Goal: Information Seeking & Learning: Learn about a topic

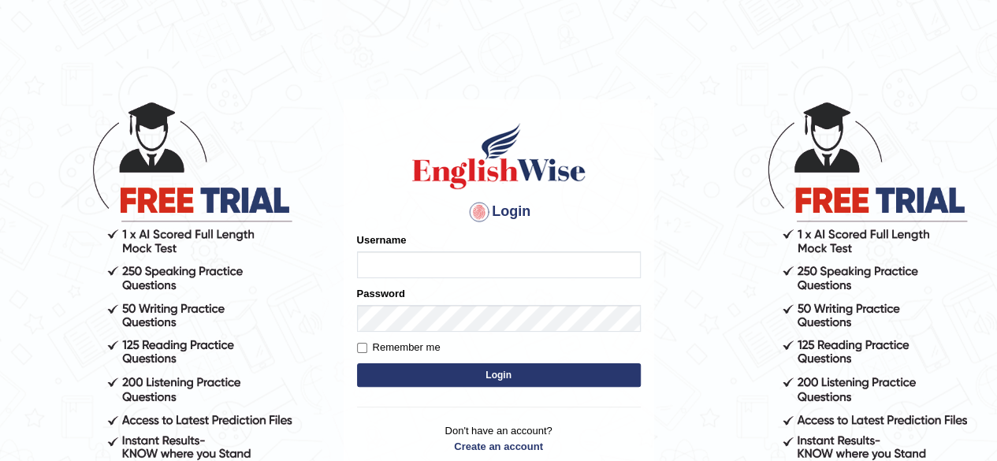
click at [449, 269] on input "Username" at bounding box center [499, 264] width 284 height 27
type input "Damanjit"
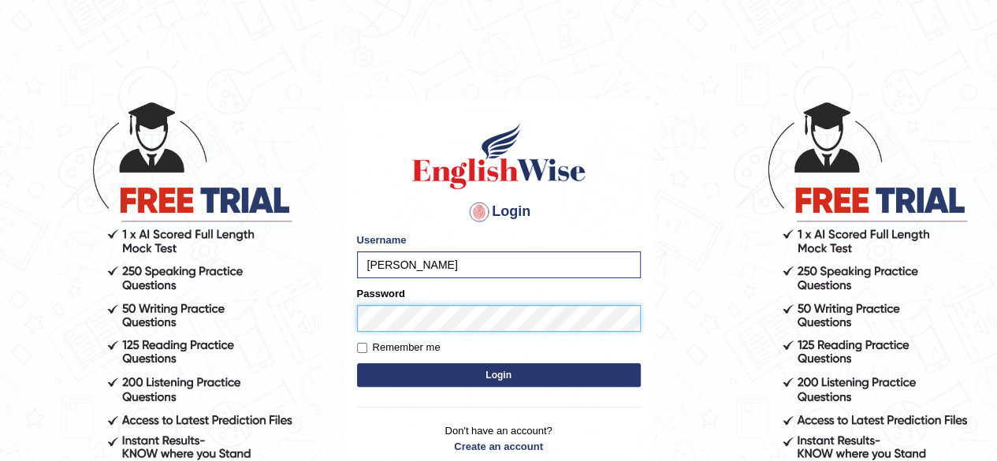
click at [357, 363] on button "Login" at bounding box center [499, 375] width 284 height 24
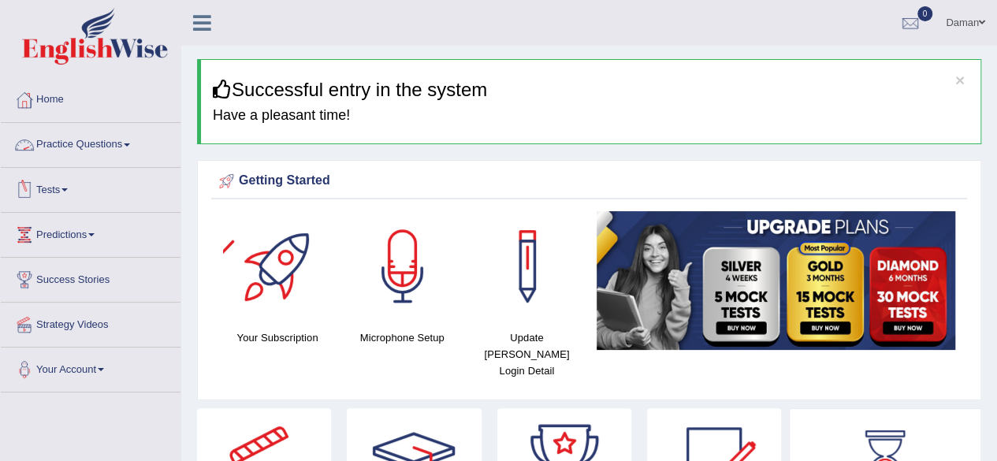
click at [105, 149] on link "Practice Questions" at bounding box center [91, 142] width 180 height 39
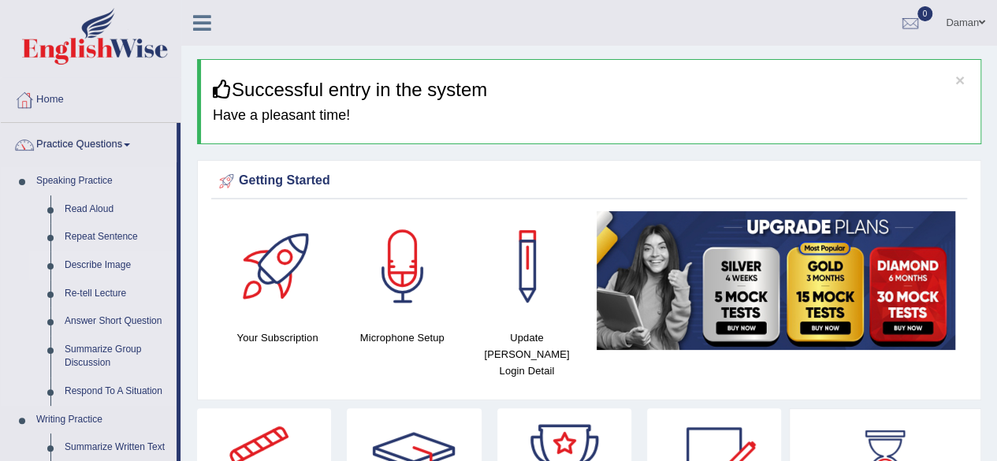
click at [110, 266] on link "Describe Image" at bounding box center [117, 265] width 119 height 28
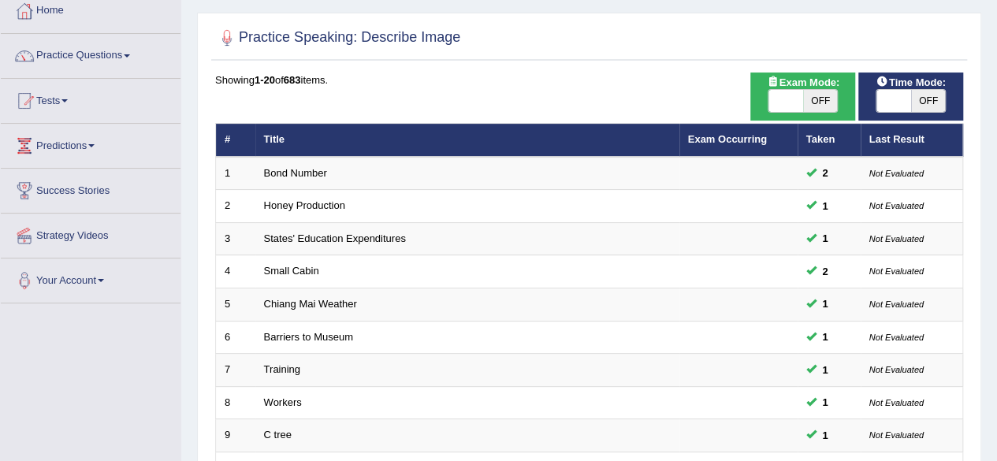
scroll to position [87, 0]
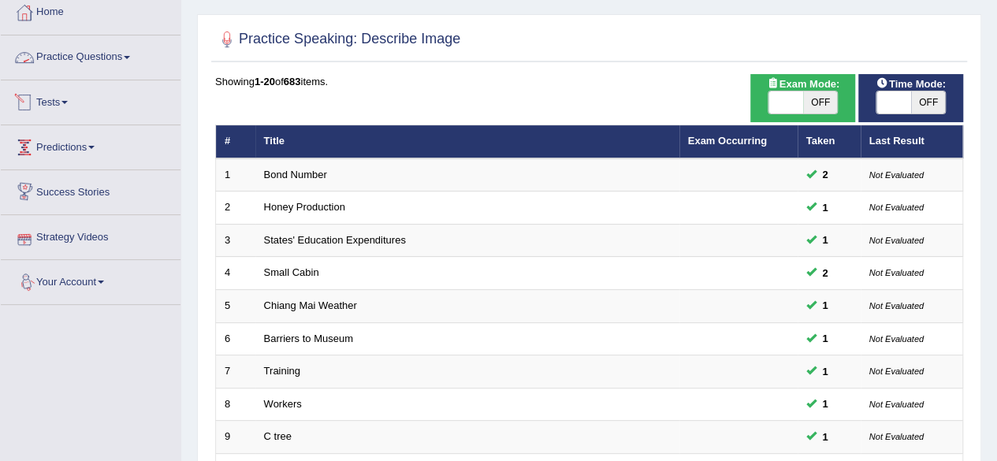
click at [118, 55] on link "Practice Questions" at bounding box center [91, 54] width 180 height 39
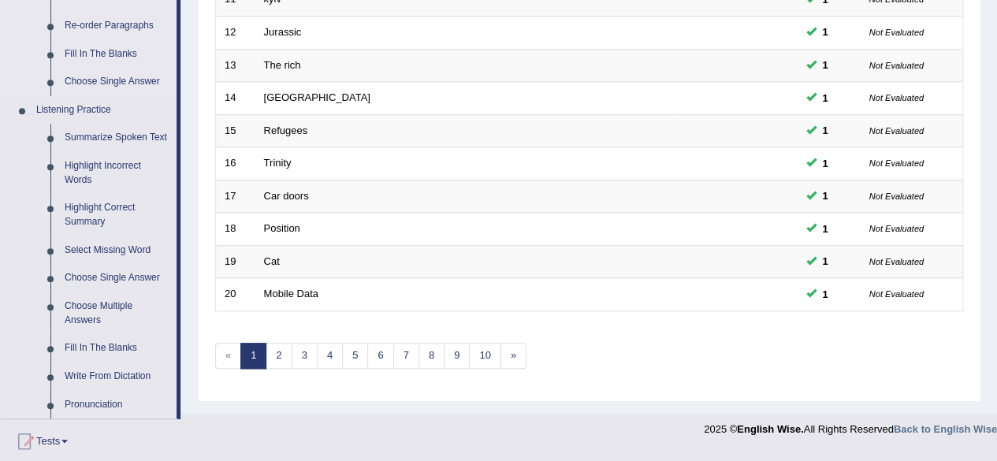
scroll to position [591, 0]
click at [83, 171] on link "Highlight Incorrect Words" at bounding box center [117, 172] width 119 height 42
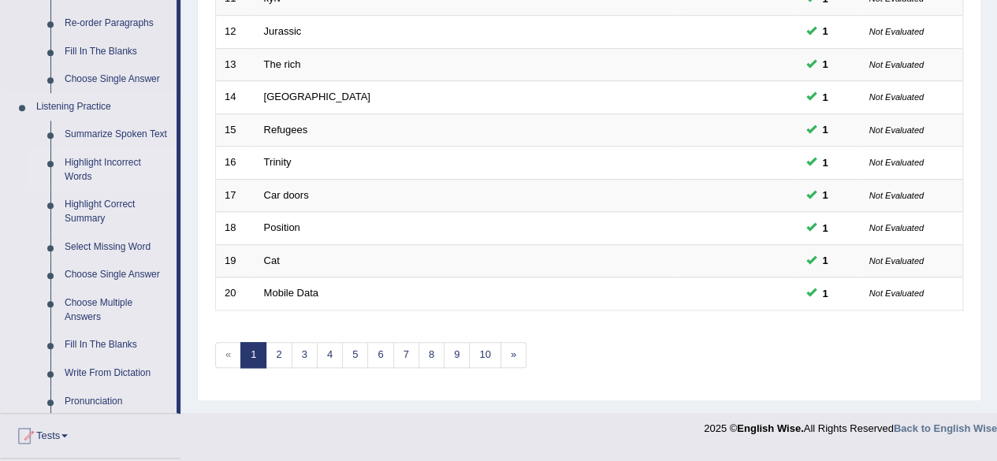
scroll to position [574, 0]
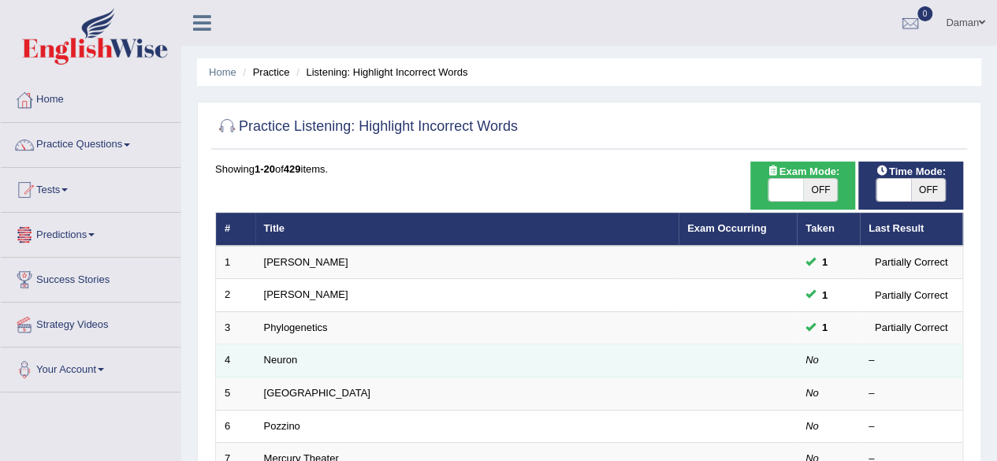
scroll to position [85, 0]
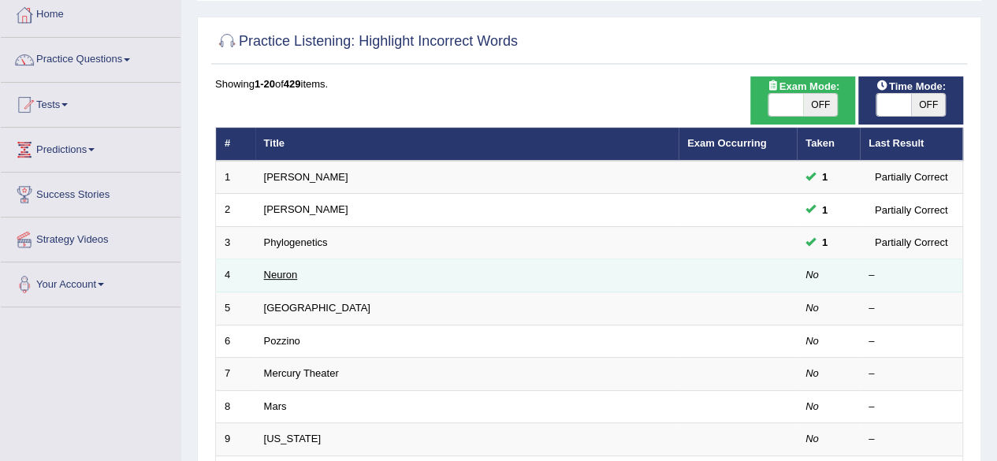
click at [267, 276] on link "Neuron" at bounding box center [281, 275] width 34 height 12
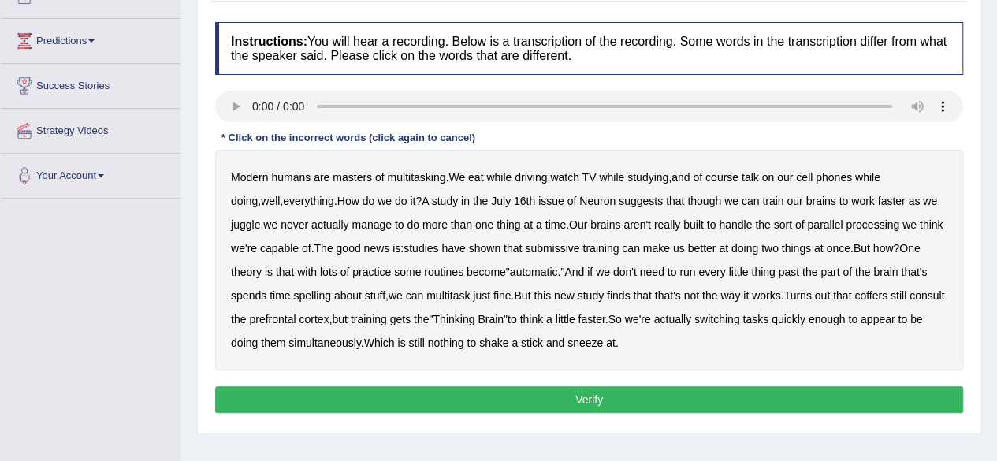
scroll to position [200, 0]
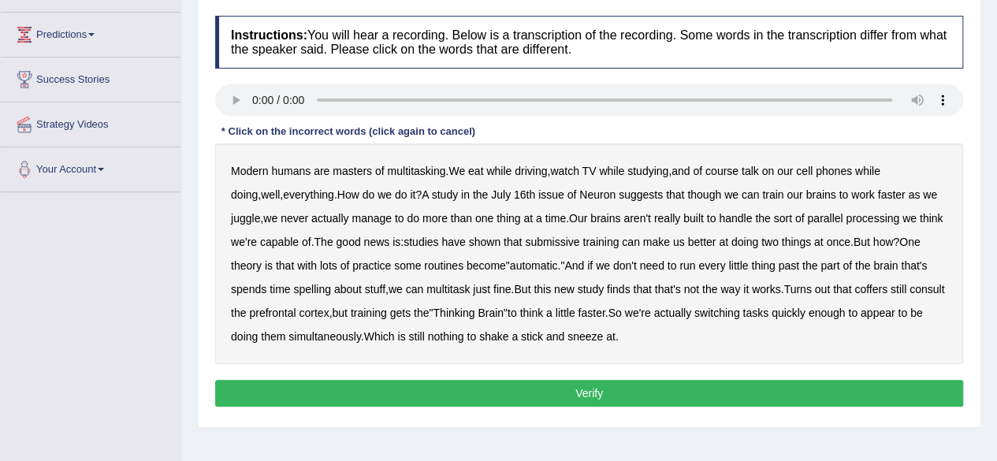
click at [687, 195] on b "though" at bounding box center [704, 194] width 34 height 13
click at [534, 239] on b "submissive" at bounding box center [552, 242] width 54 height 13
click at [276, 264] on b "that" at bounding box center [285, 265] width 18 height 13
click at [293, 288] on b "spelling" at bounding box center [311, 289] width 37 height 13
click at [854, 289] on b "coffers" at bounding box center [870, 289] width 33 height 13
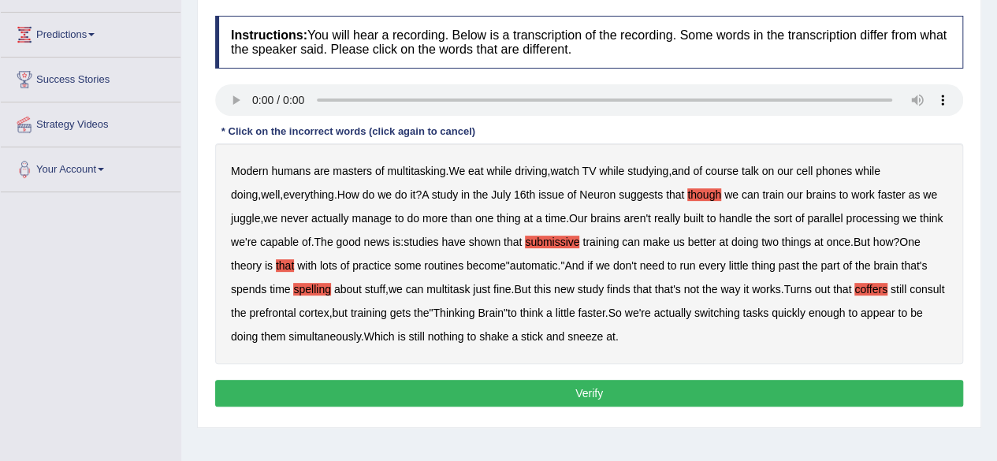
click at [564, 392] on button "Verify" at bounding box center [589, 393] width 748 height 27
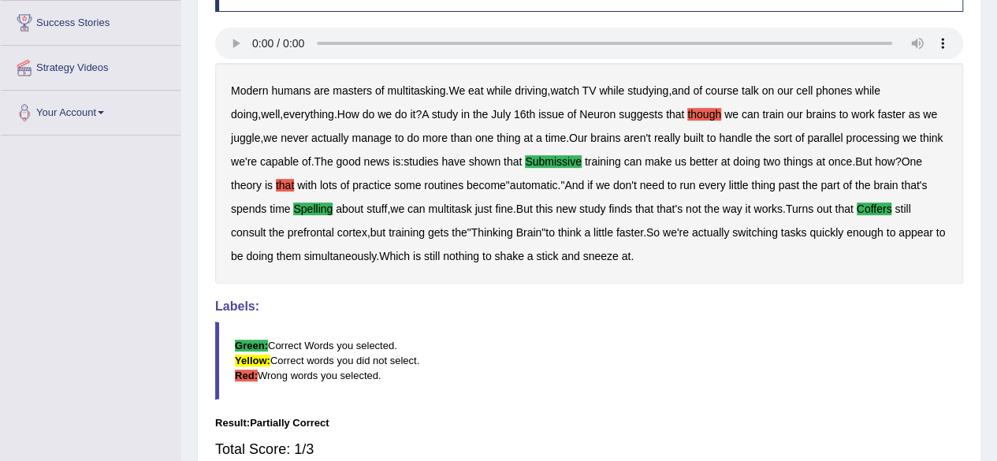
scroll to position [258, 0]
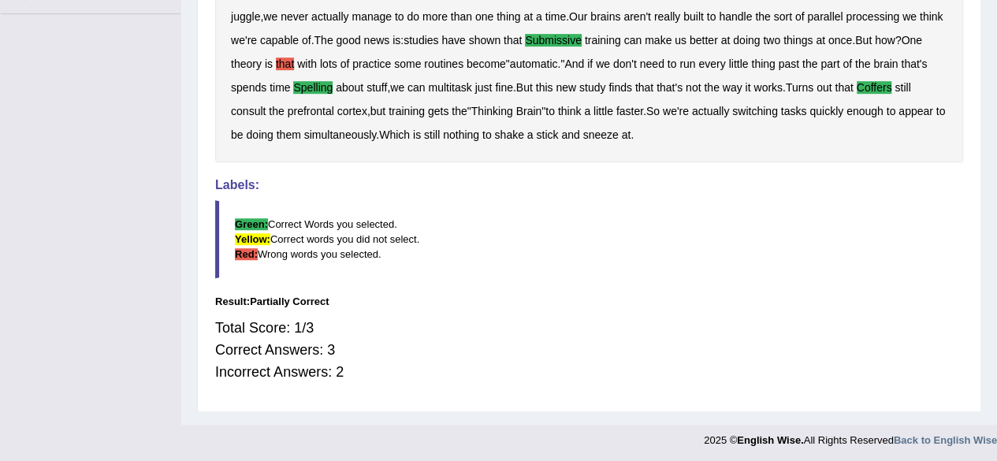
click at [564, 392] on div "Instructions: You will hear a recording. Below is a transcription of the record…" at bounding box center [589, 117] width 756 height 574
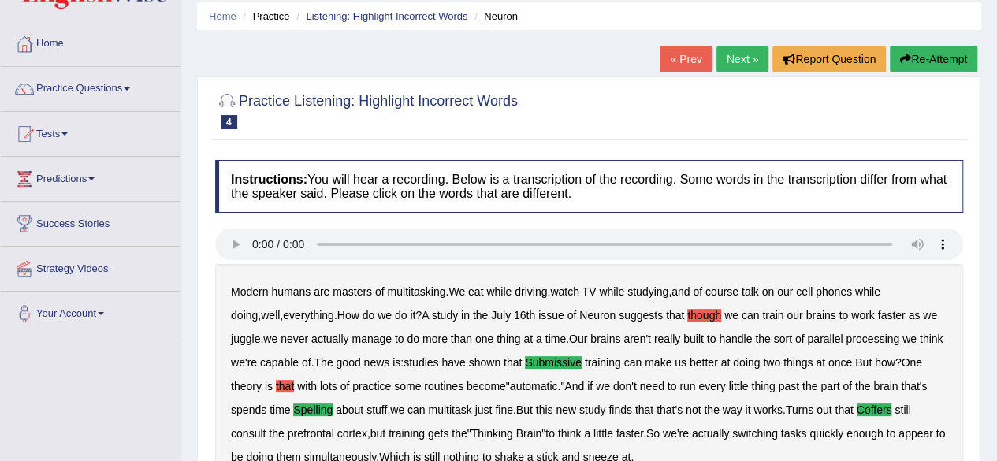
scroll to position [52, 0]
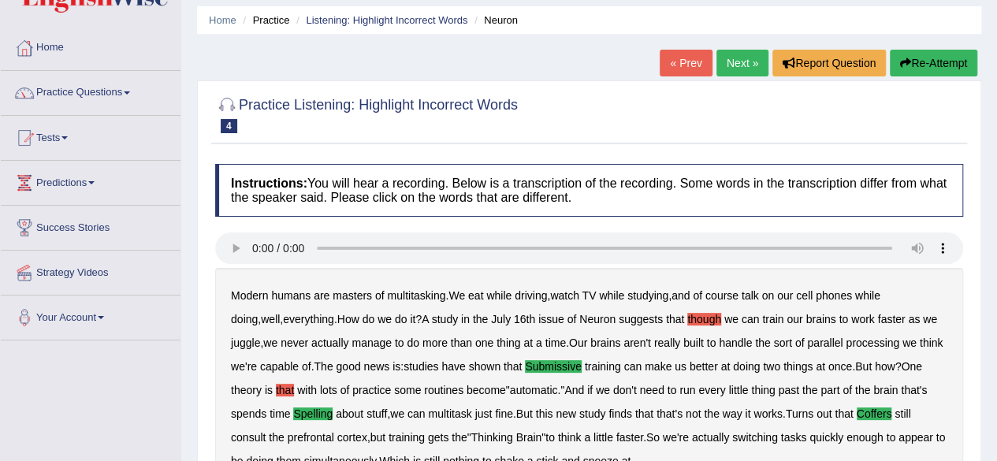
click at [738, 62] on link "Next »" at bounding box center [742, 63] width 52 height 27
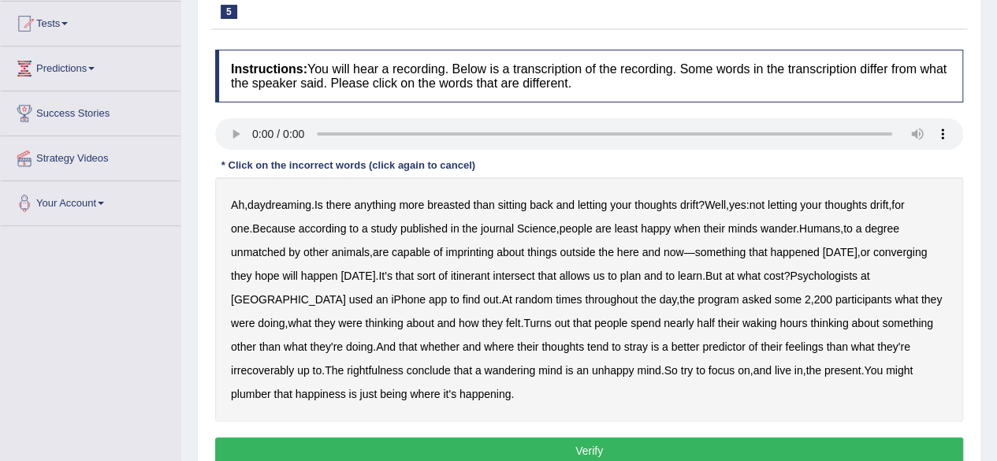
scroll to position [167, 0]
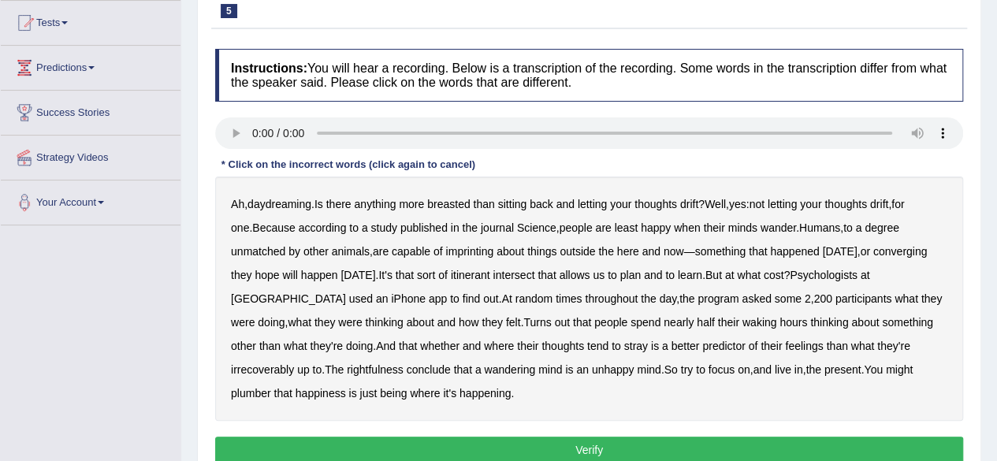
click at [455, 199] on b "breasted" at bounding box center [448, 204] width 43 height 13
click at [445, 248] on b "imprinting" at bounding box center [469, 251] width 48 height 13
click at [873, 255] on b "converging" at bounding box center [900, 251] width 54 height 13
click at [429, 299] on b "app" at bounding box center [438, 298] width 18 height 13
click at [450, 299] on b "to" at bounding box center [454, 298] width 9 height 13
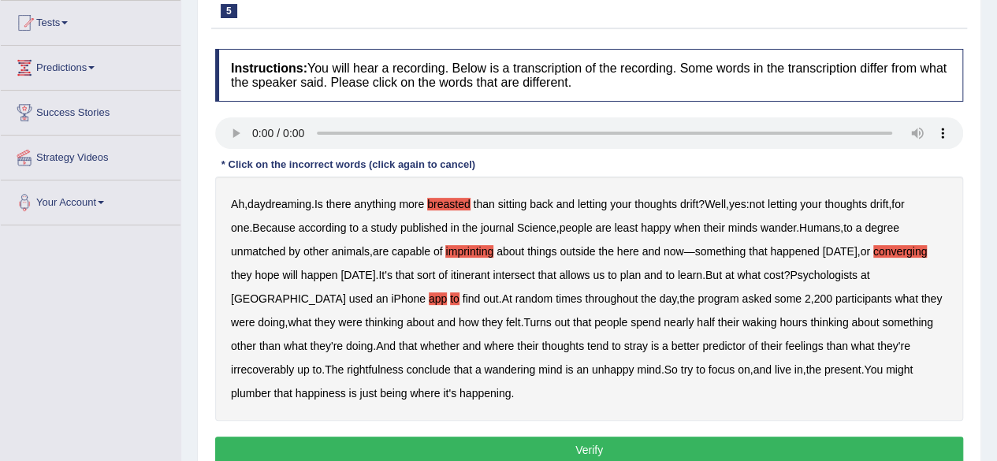
click at [294, 363] on b "irrecoverably" at bounding box center [262, 369] width 63 height 13
click at [271, 387] on b "plumber" at bounding box center [251, 393] width 40 height 13
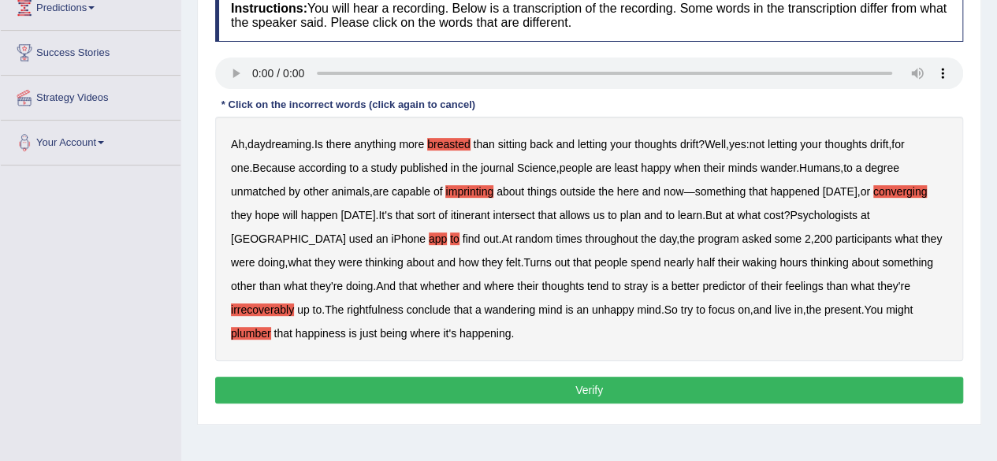
scroll to position [228, 0]
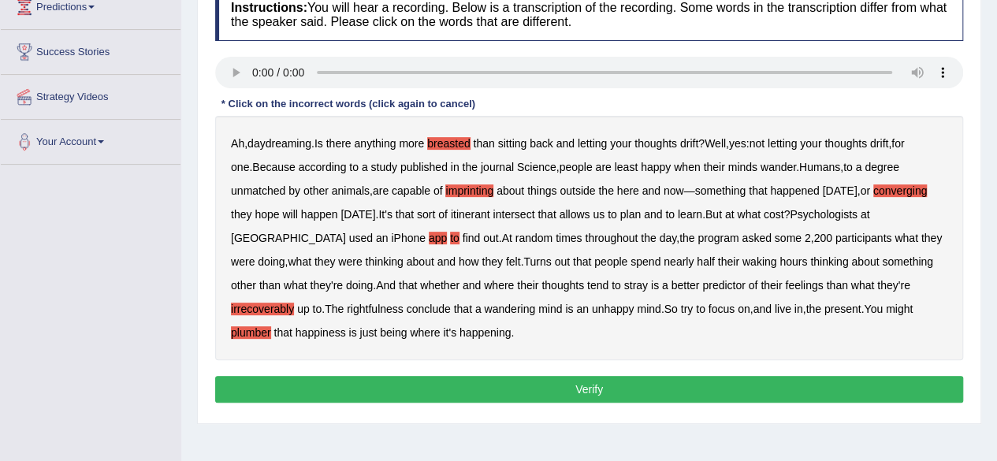
click at [429, 239] on b "app" at bounding box center [438, 238] width 18 height 13
click at [450, 240] on b "to" at bounding box center [454, 238] width 9 height 13
click at [389, 385] on button "Verify" at bounding box center [589, 389] width 748 height 27
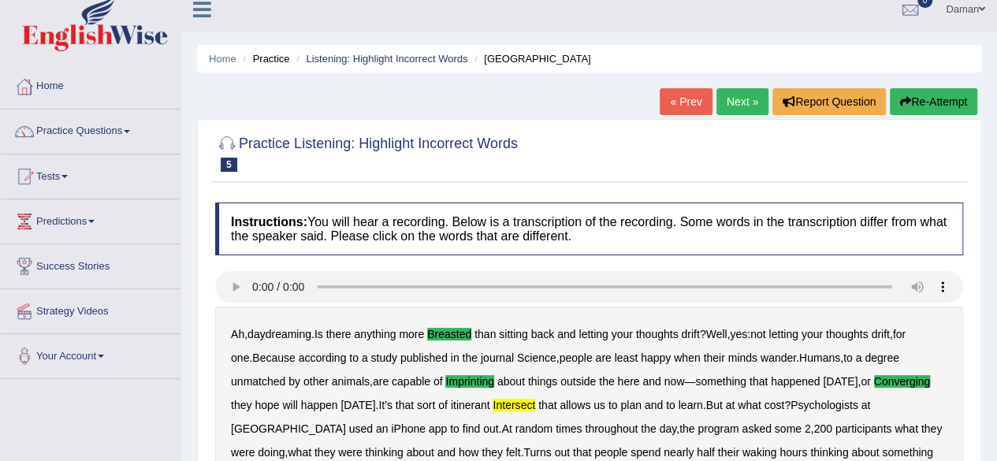
scroll to position [13, 0]
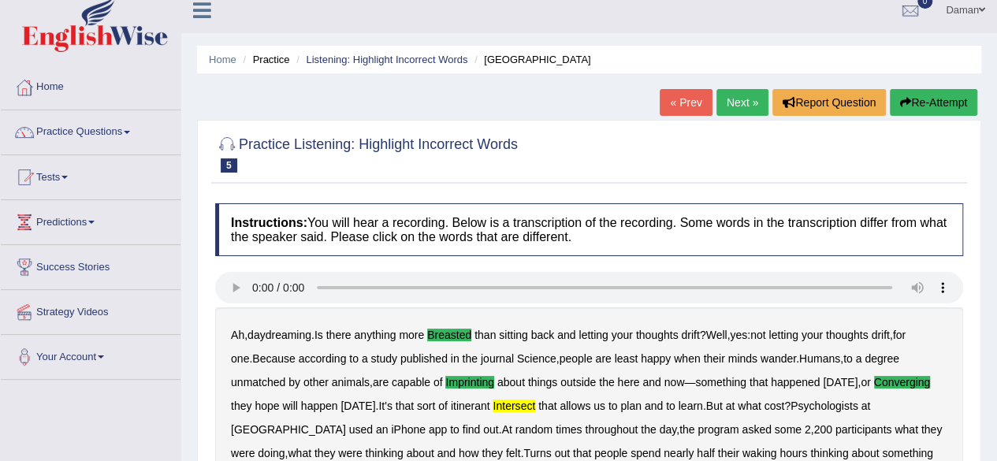
click at [730, 106] on link "Next »" at bounding box center [742, 102] width 52 height 27
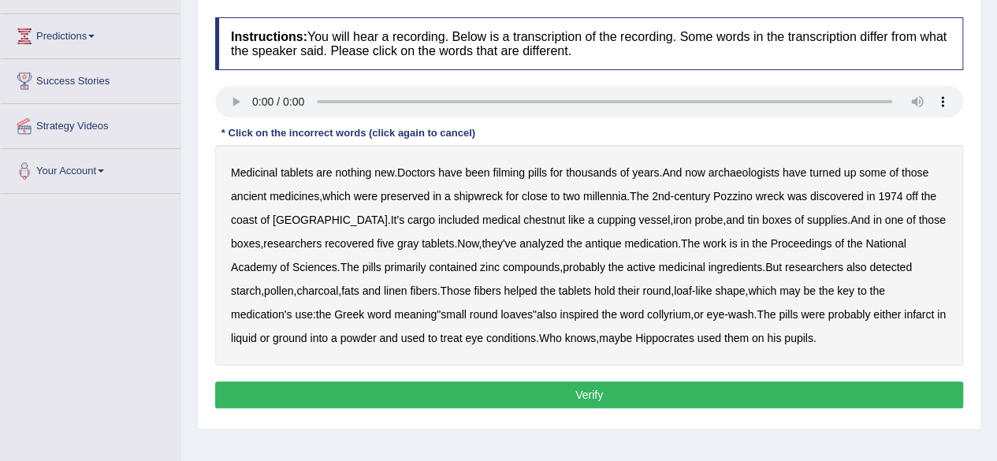
scroll to position [200, 0]
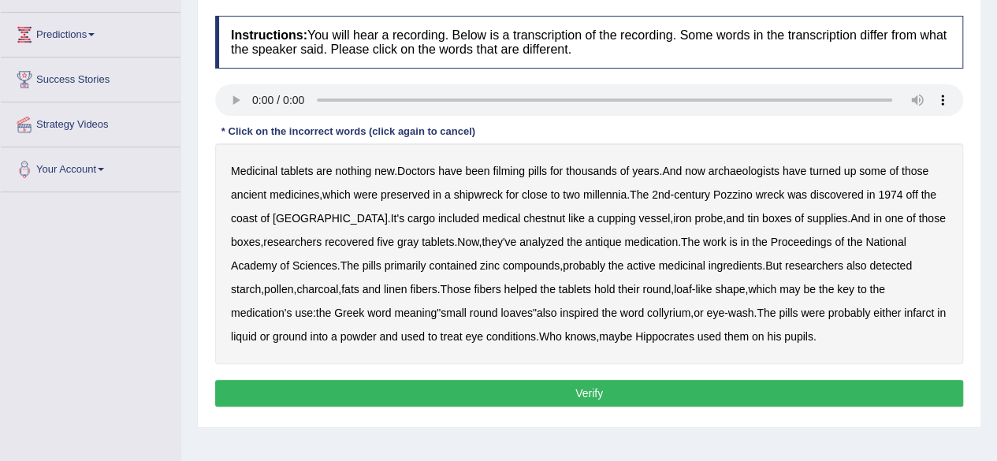
click at [255, 171] on b "Medicinal" at bounding box center [254, 171] width 46 height 13
click at [523, 216] on b "chestnut" at bounding box center [544, 218] width 42 height 13
click at [715, 288] on b "shape" at bounding box center [730, 289] width 30 height 13
click at [904, 317] on b "infarct" at bounding box center [919, 312] width 30 height 13
click at [613, 391] on button "Verify" at bounding box center [589, 393] width 748 height 27
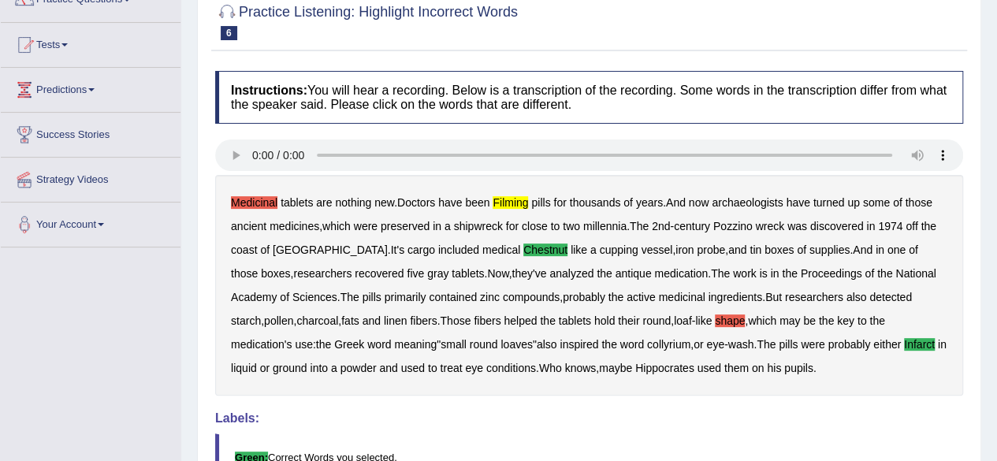
scroll to position [0, 0]
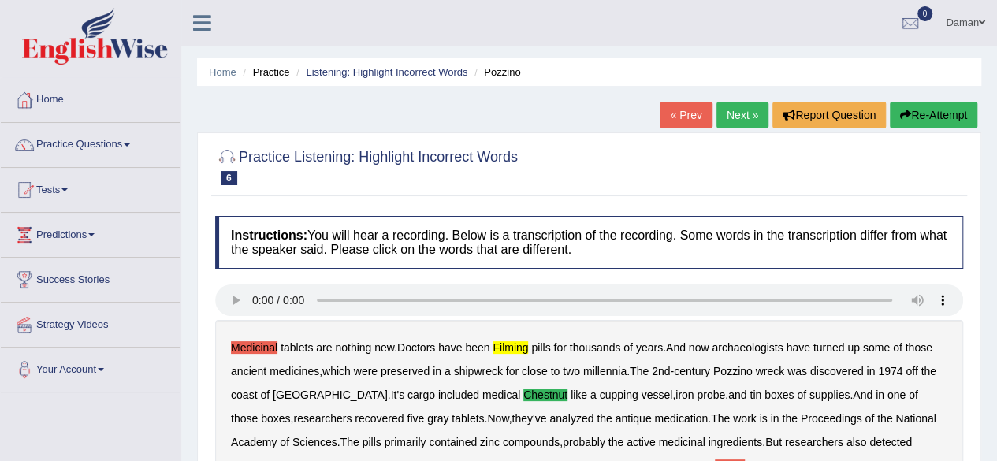
click at [737, 116] on link "Next »" at bounding box center [742, 115] width 52 height 27
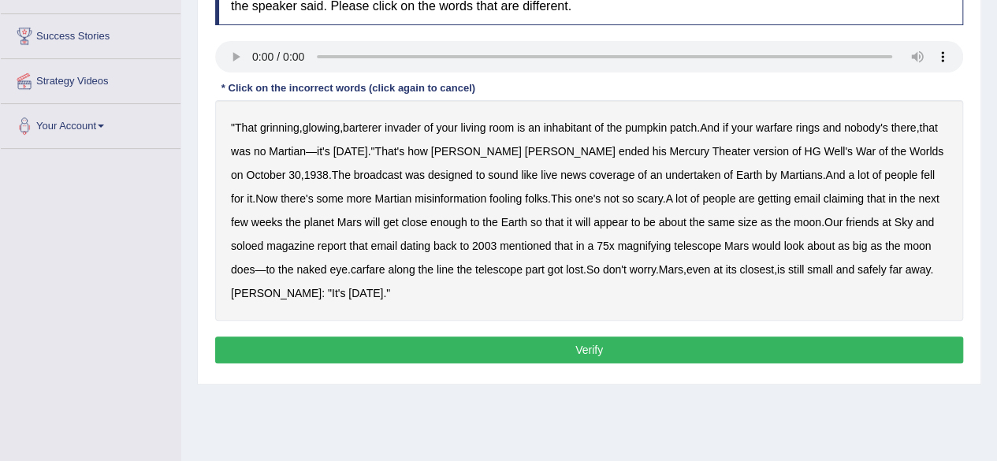
scroll to position [249, 0]
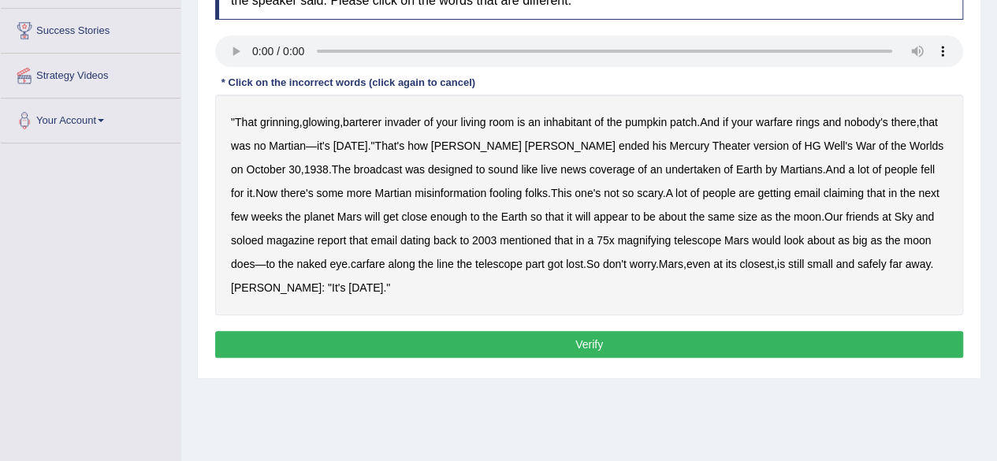
click at [375, 124] on b "barterer" at bounding box center [362, 122] width 39 height 13
click at [306, 146] on b "Martian" at bounding box center [287, 145] width 37 height 13
click at [665, 166] on b "undertaken" at bounding box center [692, 169] width 55 height 13
click at [251, 238] on b "soloed" at bounding box center [247, 240] width 32 height 13
click at [364, 259] on b "carfare" at bounding box center [368, 264] width 35 height 13
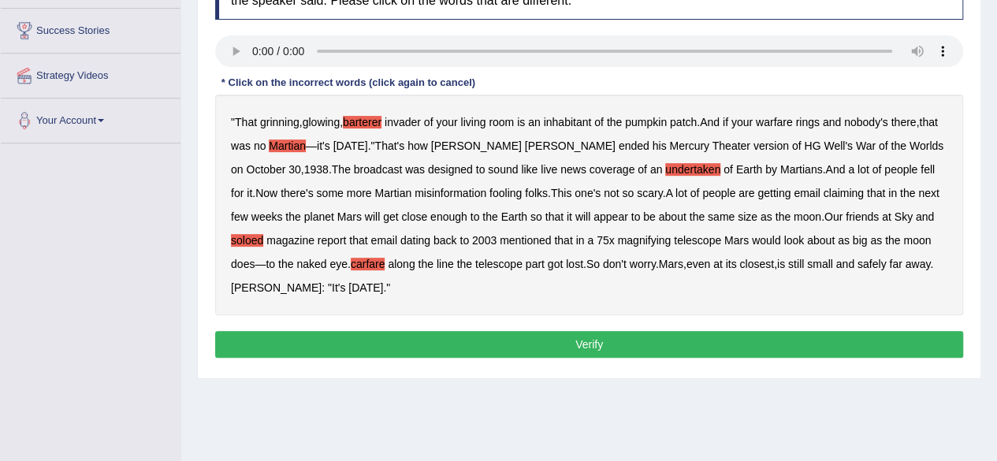
click at [775, 347] on button "Verify" at bounding box center [589, 344] width 748 height 27
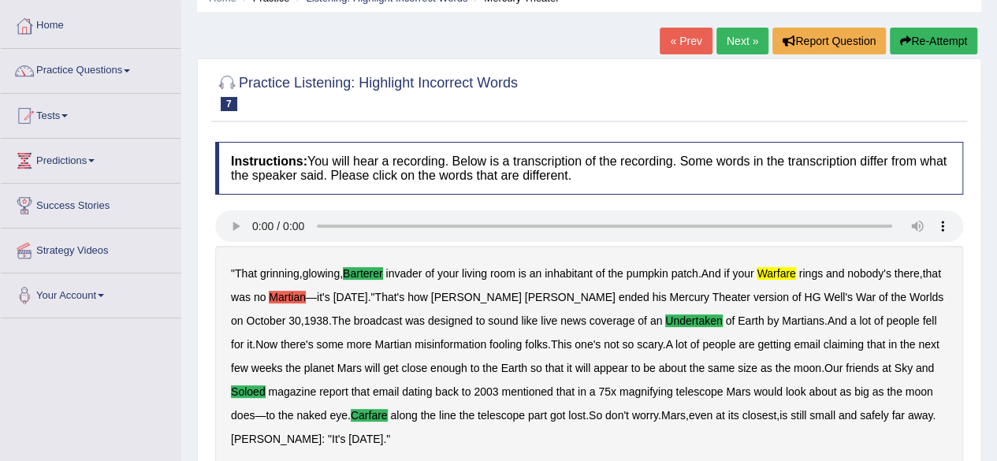
scroll to position [73, 0]
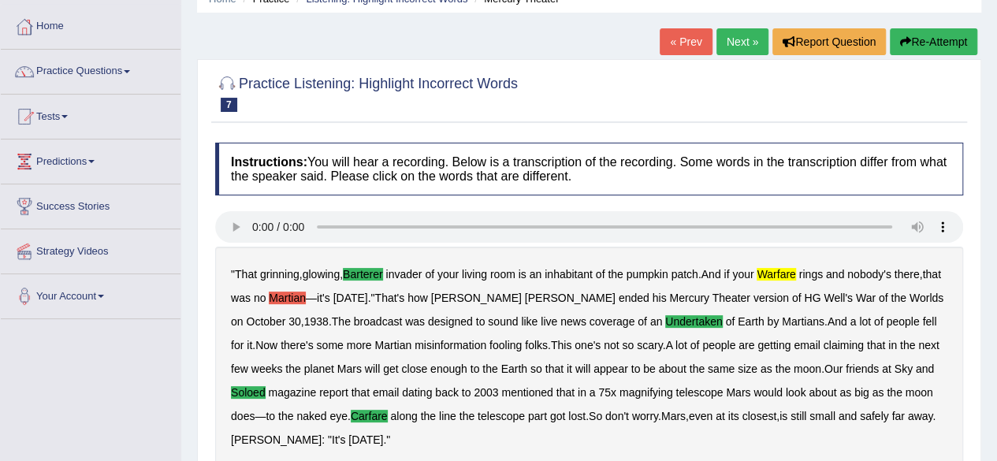
click at [735, 42] on link "Next »" at bounding box center [742, 41] width 52 height 27
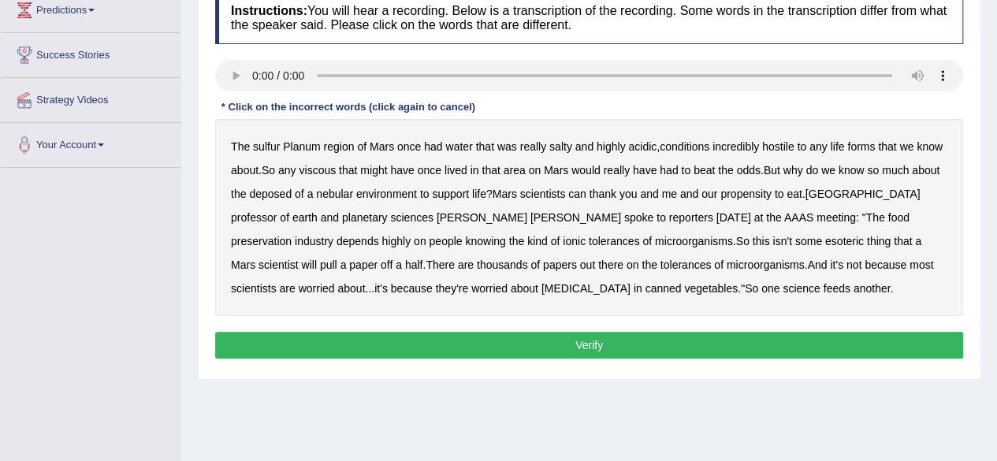
scroll to position [227, 0]
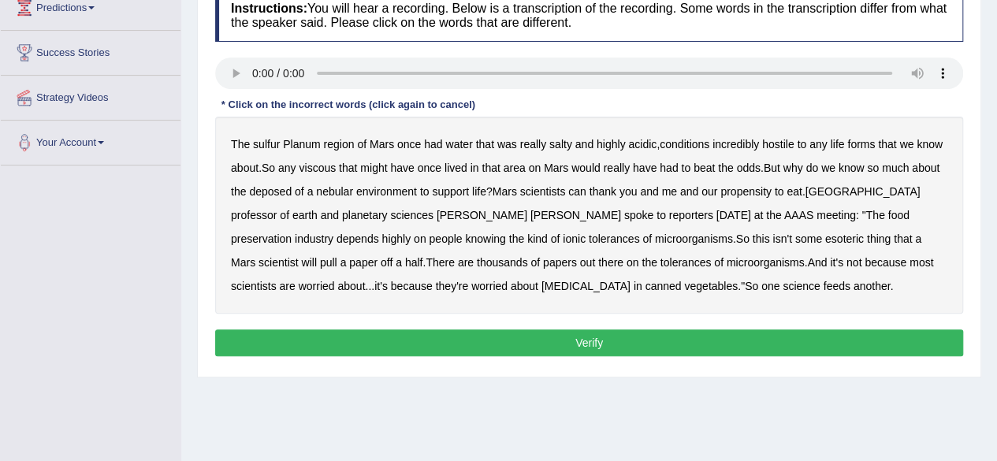
click at [268, 143] on b "sulfur" at bounding box center [266, 144] width 27 height 13
click at [325, 165] on b "viscous" at bounding box center [317, 168] width 37 height 13
click at [266, 188] on b "deposed" at bounding box center [270, 191] width 43 height 13
click at [485, 345] on button "Verify" at bounding box center [589, 342] width 748 height 27
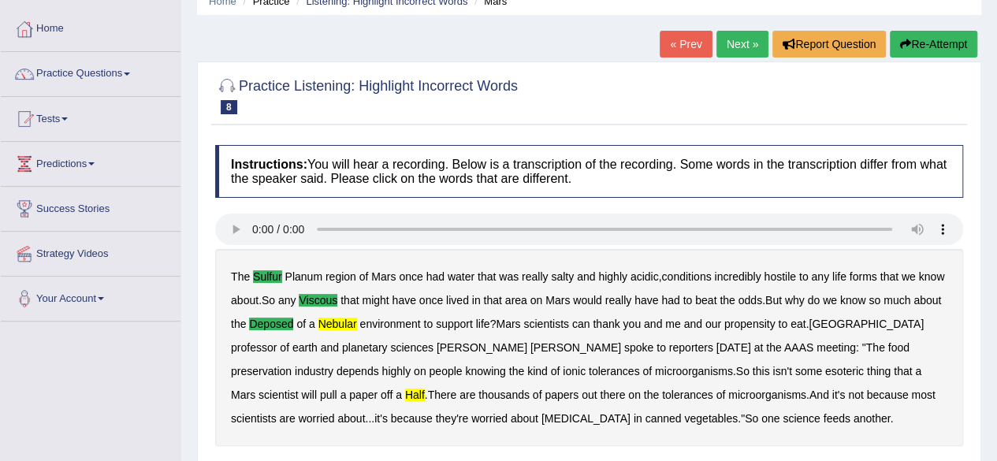
scroll to position [63, 0]
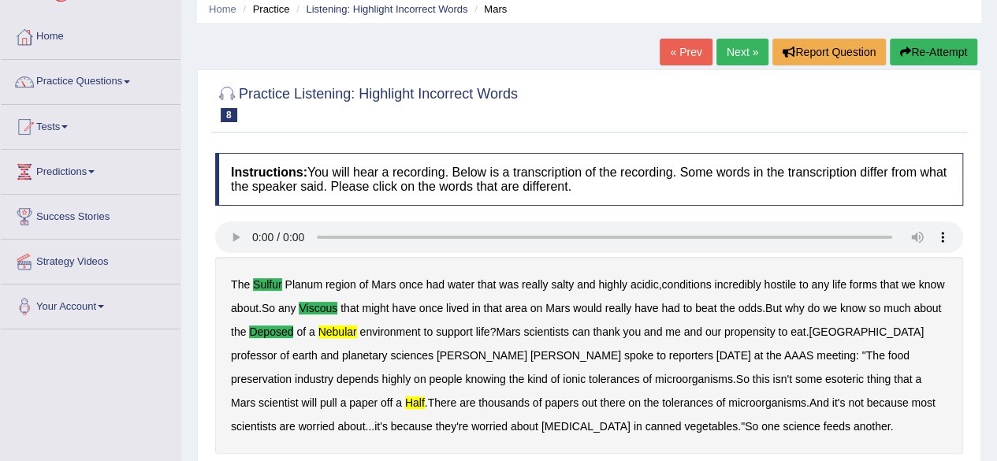
click at [722, 54] on link "Next »" at bounding box center [742, 52] width 52 height 27
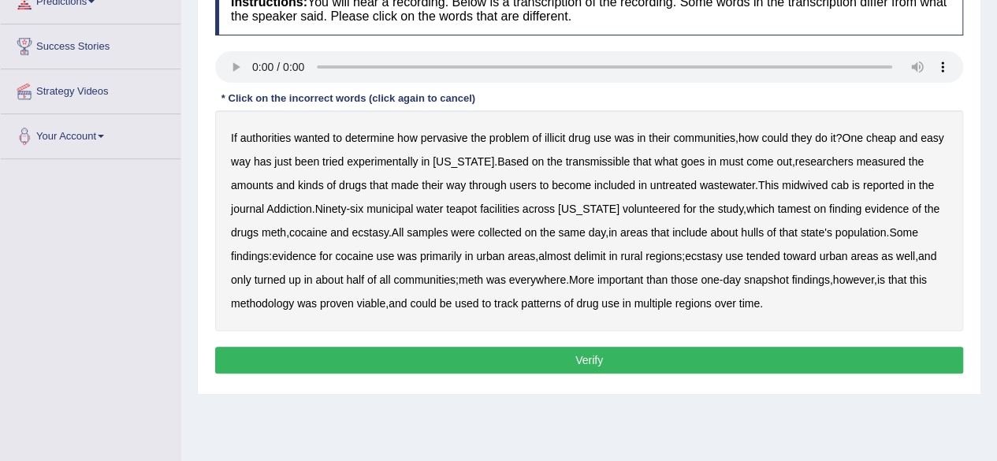
scroll to position [276, 0]
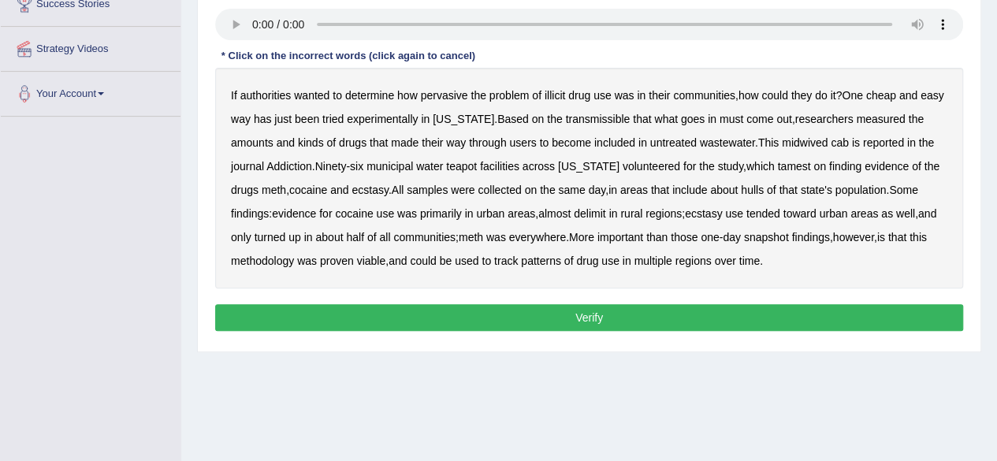
click at [610, 117] on b "transmissible" at bounding box center [597, 119] width 65 height 13
click at [815, 143] on b "midwived" at bounding box center [805, 142] width 46 height 13
click at [777, 165] on b "tamest" at bounding box center [793, 166] width 33 height 13
click at [755, 190] on b "hulls" at bounding box center [752, 190] width 23 height 13
click at [601, 214] on b "delimit" at bounding box center [590, 213] width 32 height 13
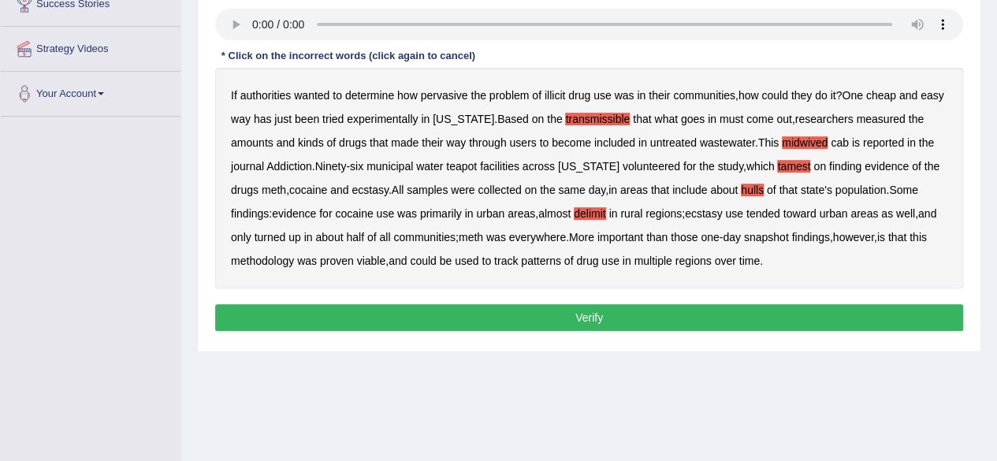
click at [611, 313] on button "Verify" at bounding box center [589, 317] width 748 height 27
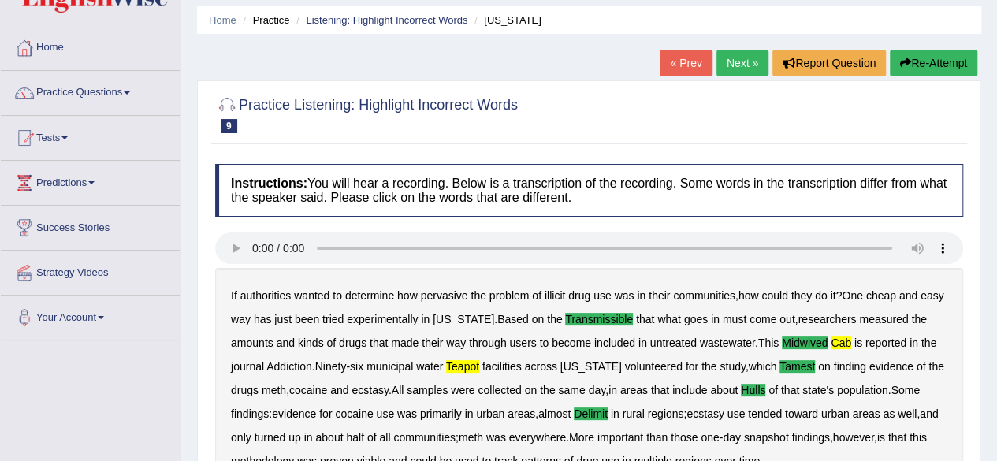
scroll to position [50, 0]
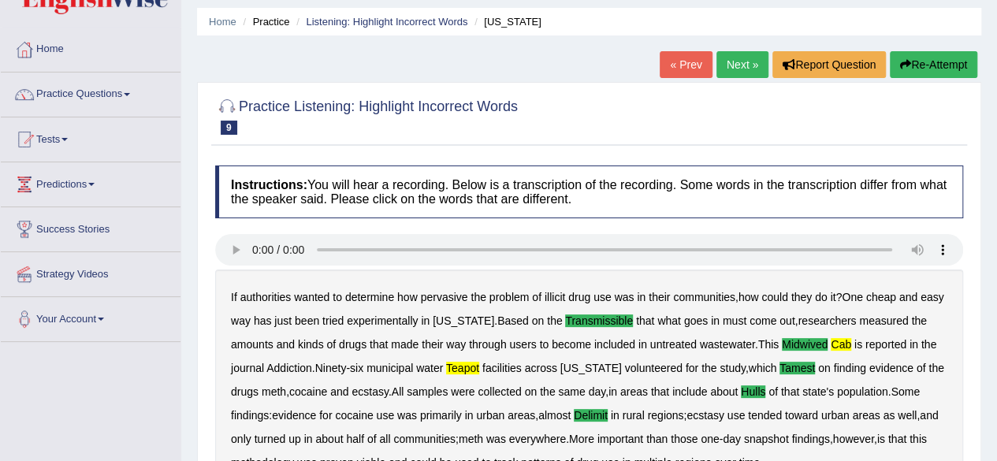
click at [737, 69] on link "Next »" at bounding box center [742, 64] width 52 height 27
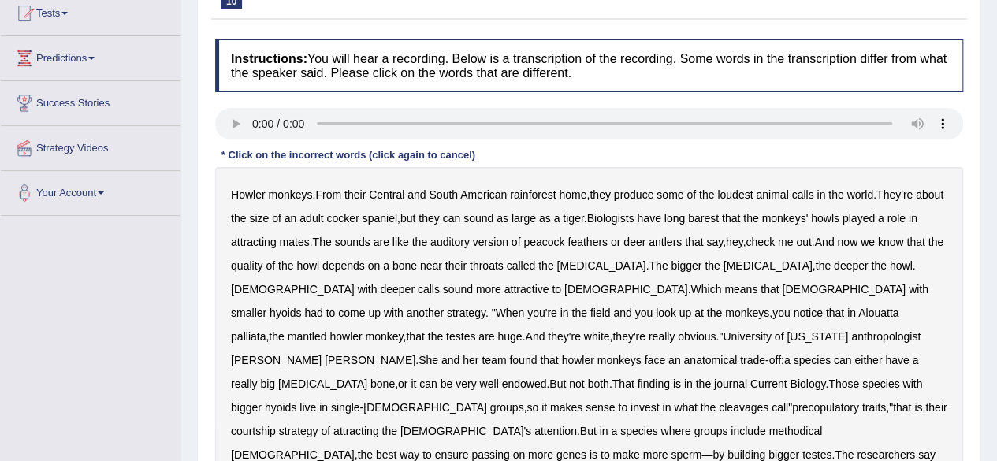
scroll to position [242, 0]
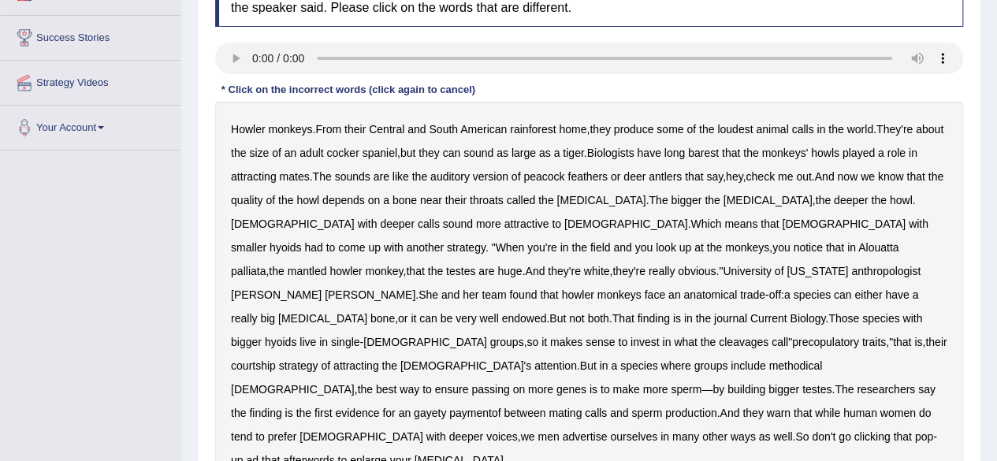
click at [442, 199] on b "near" at bounding box center [431, 200] width 22 height 13
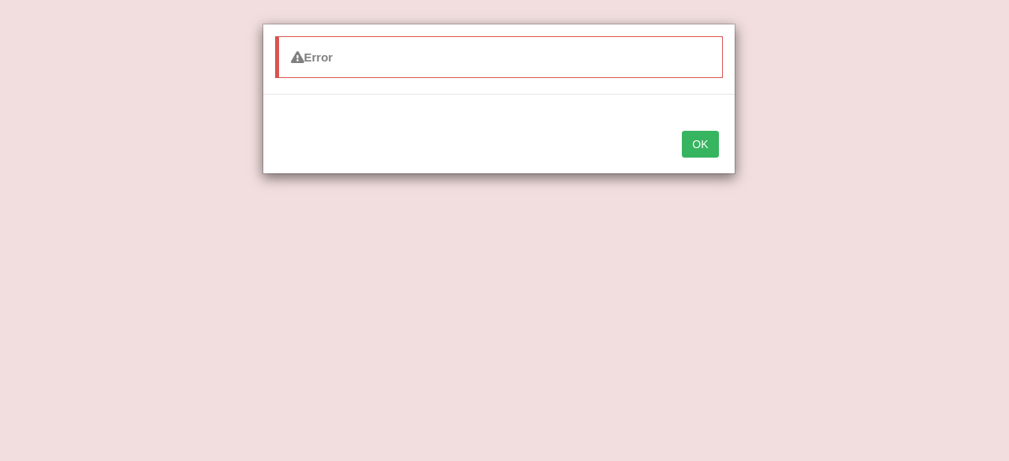
click at [703, 139] on button "OK" at bounding box center [700, 144] width 36 height 27
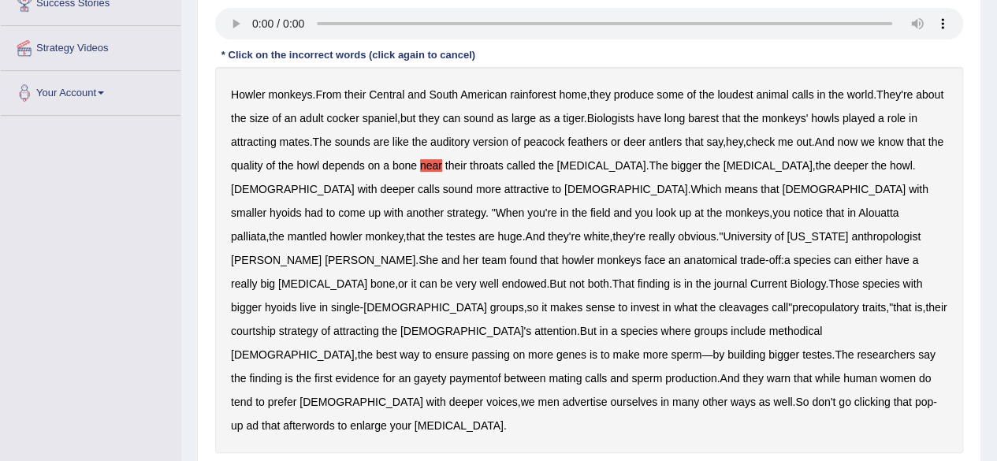
scroll to position [260, 0]
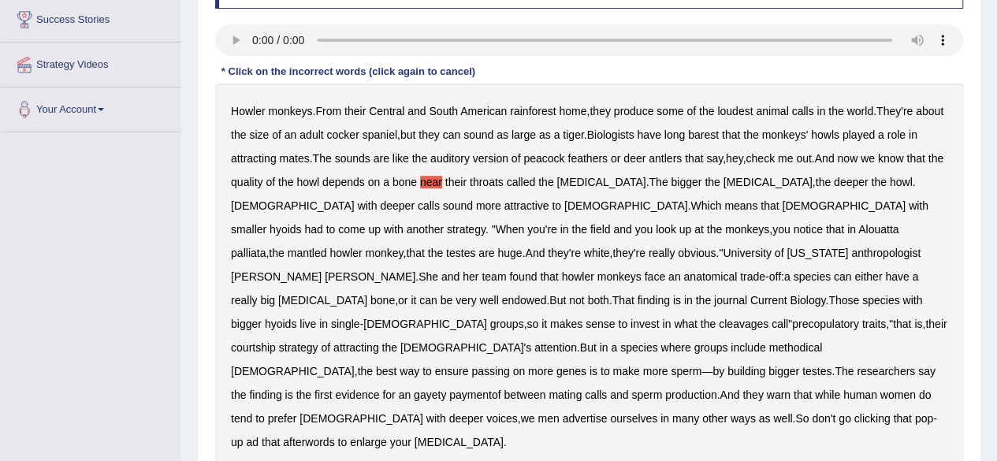
click at [442, 180] on b "near" at bounding box center [431, 182] width 22 height 13
click at [610, 247] on b "white" at bounding box center [597, 253] width 26 height 13
click at [723, 318] on b "cleavages" at bounding box center [744, 324] width 50 height 13
click at [768, 341] on b "methodical" at bounding box center [795, 347] width 54 height 13
click at [446, 388] on b "gayety" at bounding box center [430, 394] width 32 height 13
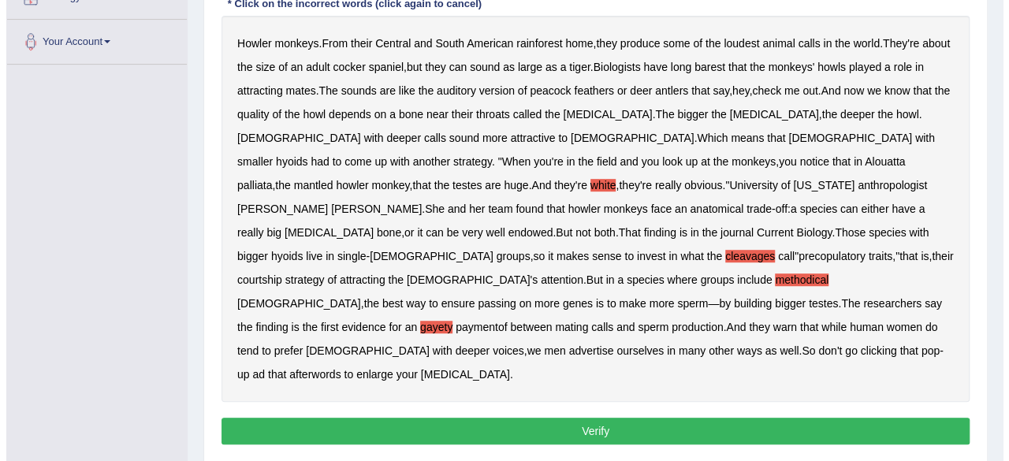
scroll to position [334, 0]
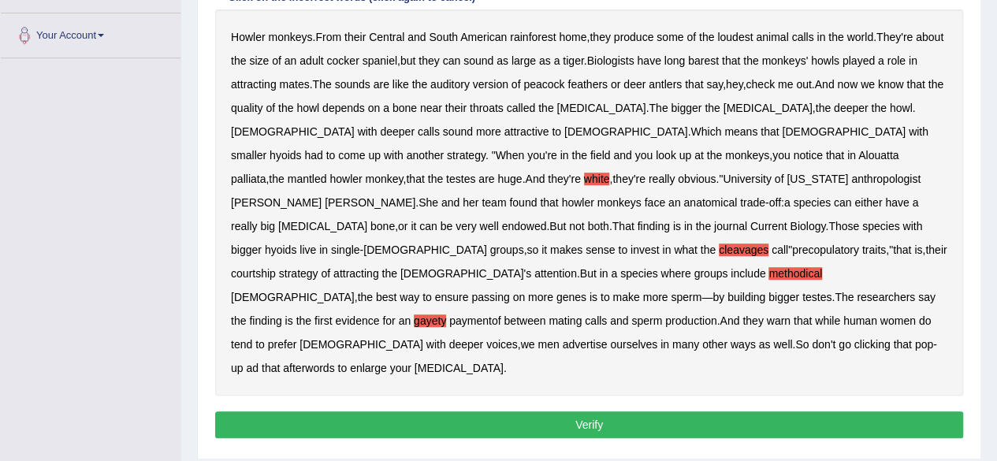
click at [621, 411] on button "Verify" at bounding box center [589, 424] width 748 height 27
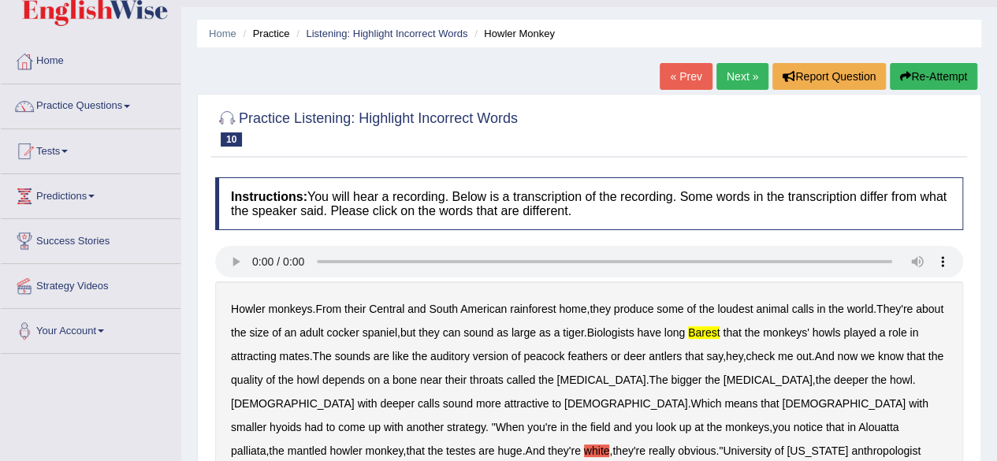
scroll to position [0, 0]
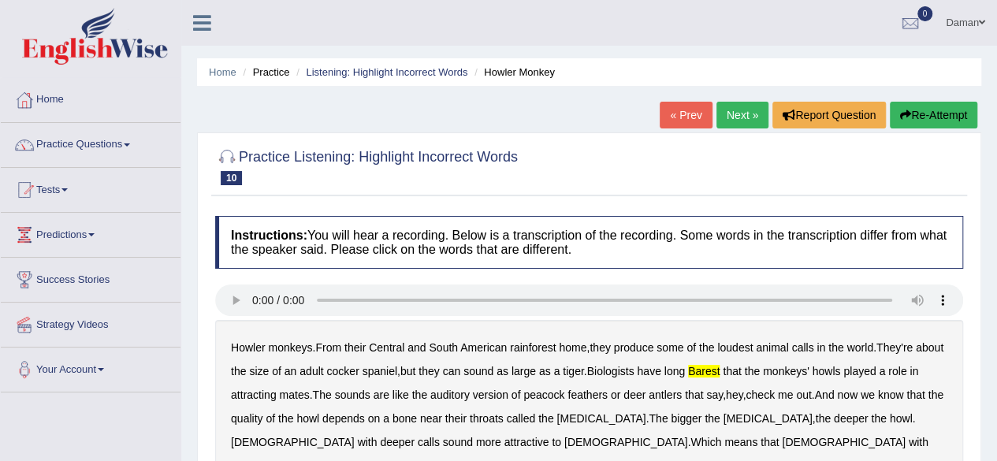
click at [734, 120] on link "Next »" at bounding box center [742, 115] width 52 height 27
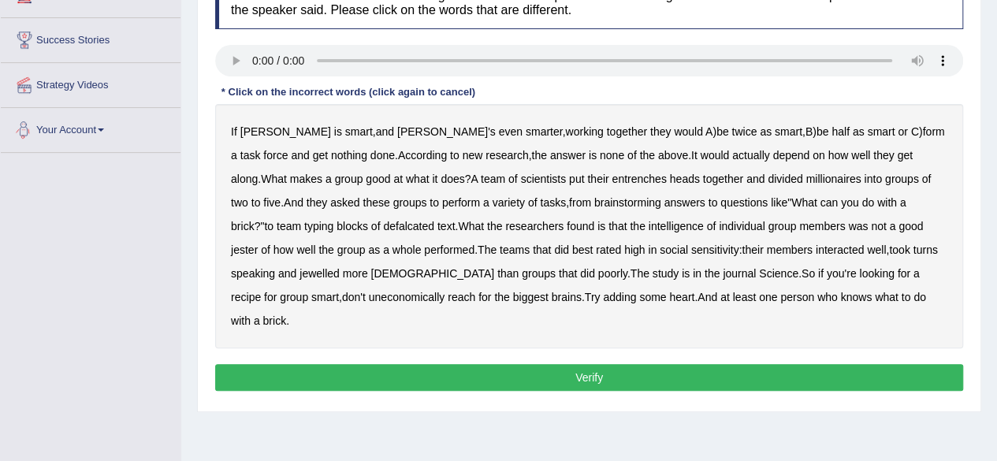
scroll to position [239, 0]
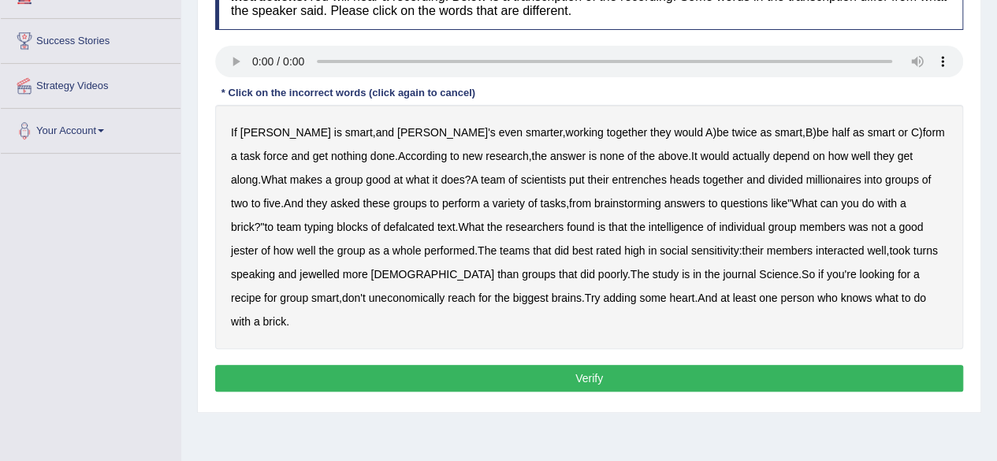
click at [611, 177] on b "entrenches" at bounding box center [638, 179] width 54 height 13
click at [805, 179] on b "millionaires" at bounding box center [832, 179] width 55 height 13
click at [383, 226] on b "defalcated" at bounding box center [408, 227] width 51 height 13
click at [258, 244] on b "jester" at bounding box center [244, 250] width 27 height 13
click at [299, 272] on b "jewelled" at bounding box center [319, 274] width 40 height 13
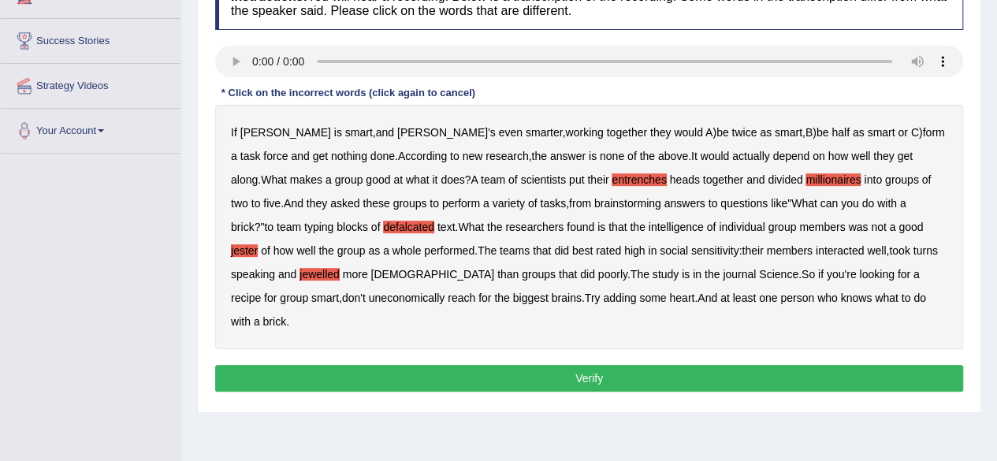
click at [723, 365] on button "Verify" at bounding box center [589, 378] width 748 height 27
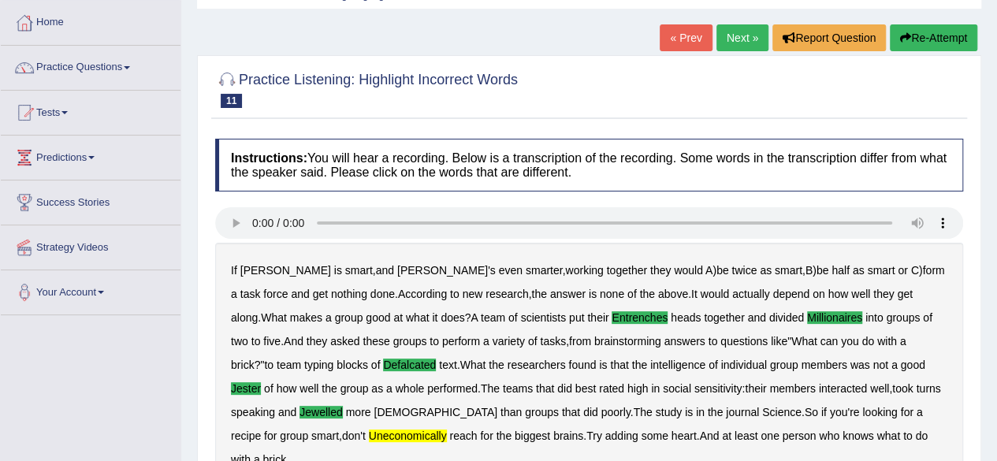
scroll to position [76, 0]
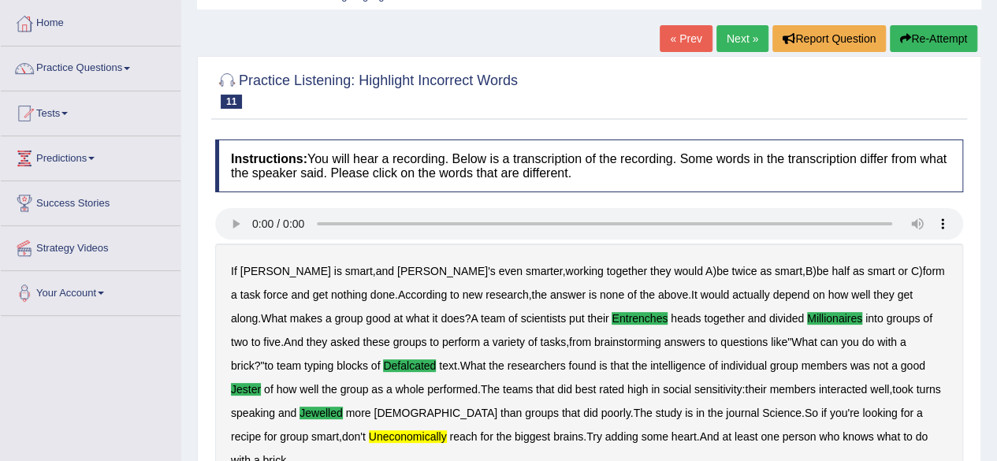
click at [739, 40] on link "Next »" at bounding box center [742, 38] width 52 height 27
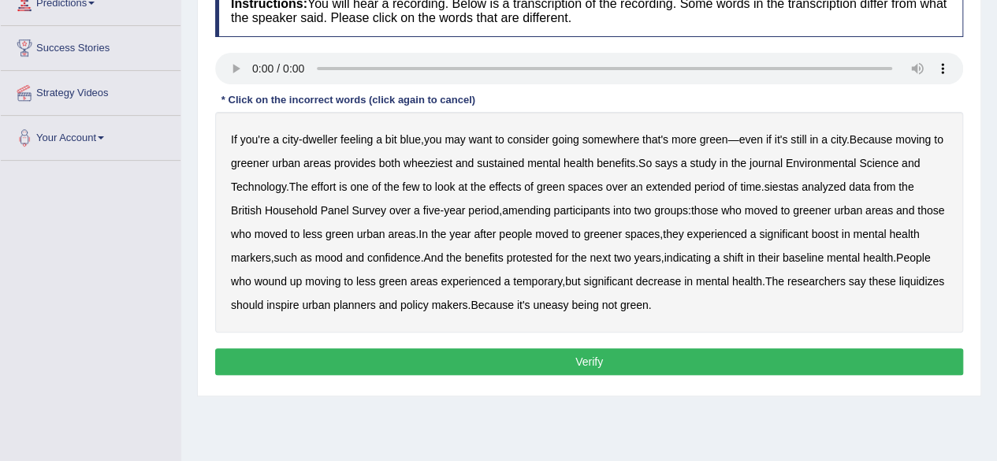
scroll to position [233, 0]
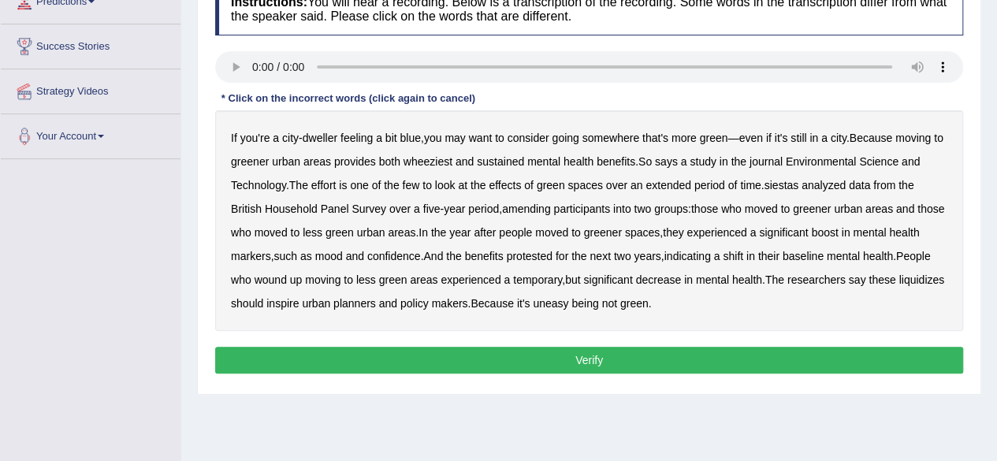
click at [452, 159] on b "wheeziest" at bounding box center [427, 161] width 49 height 13
click at [795, 185] on b "siestas" at bounding box center [780, 185] width 35 height 13
click at [542, 208] on b "amending" at bounding box center [526, 208] width 49 height 13
click at [917, 215] on b "those" at bounding box center [930, 208] width 27 height 13
click at [552, 253] on b "protested" at bounding box center [530, 256] width 46 height 13
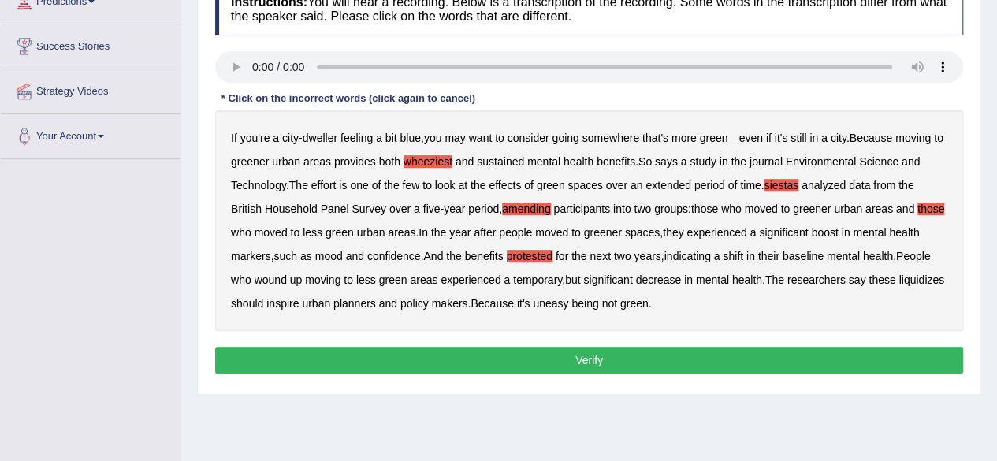
click at [287, 281] on b "wound" at bounding box center [270, 279] width 32 height 13
click at [898, 286] on b "liquidizes" at bounding box center [921, 279] width 46 height 13
click at [917, 215] on b "those" at bounding box center [930, 208] width 27 height 13
click at [495, 351] on button "Verify" at bounding box center [589, 360] width 748 height 27
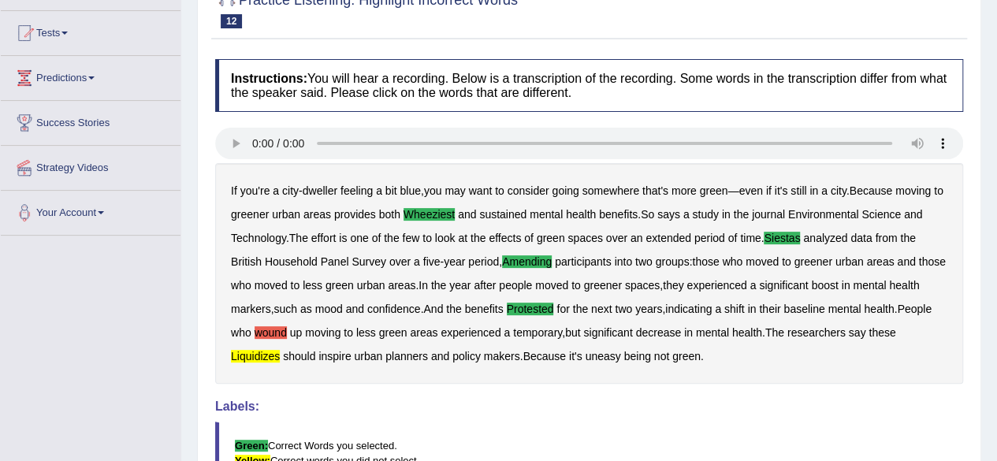
scroll to position [144, 0]
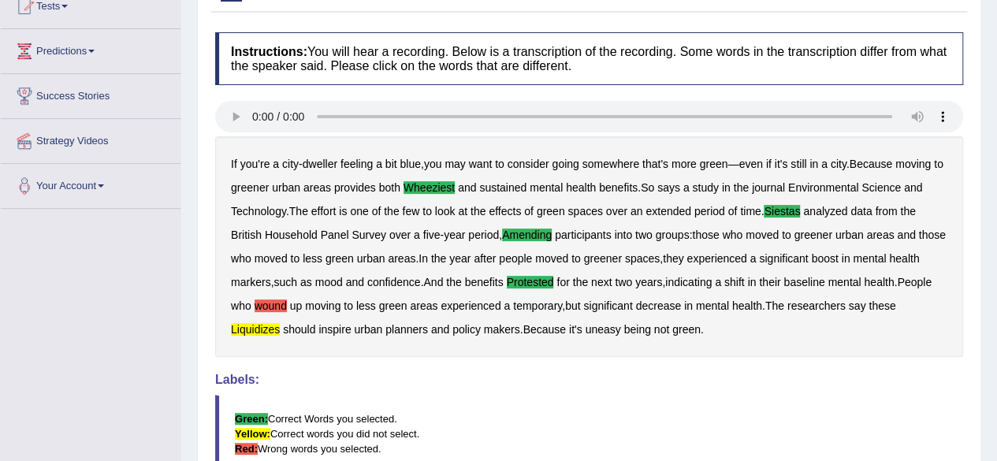
click at [495, 351] on div "If you're a city - dweller feeling a bit blue , you may want to consider going …" at bounding box center [589, 246] width 748 height 221
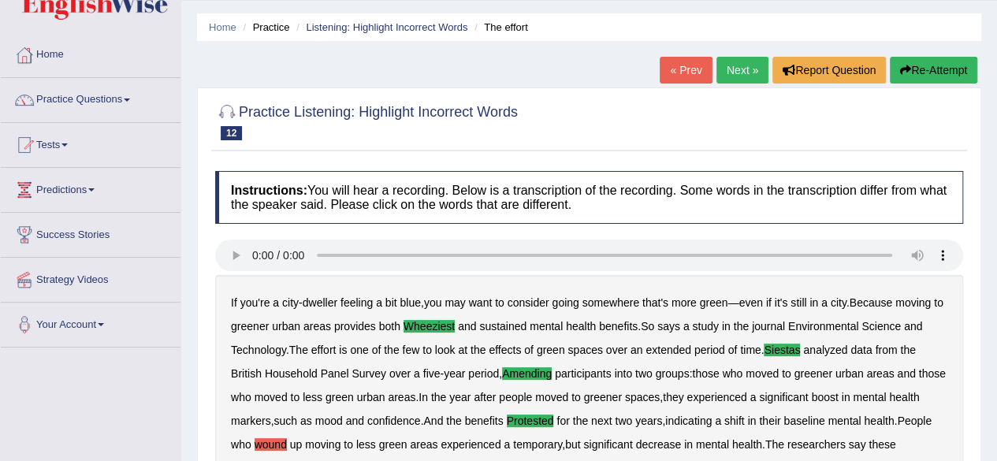
scroll to position [40, 0]
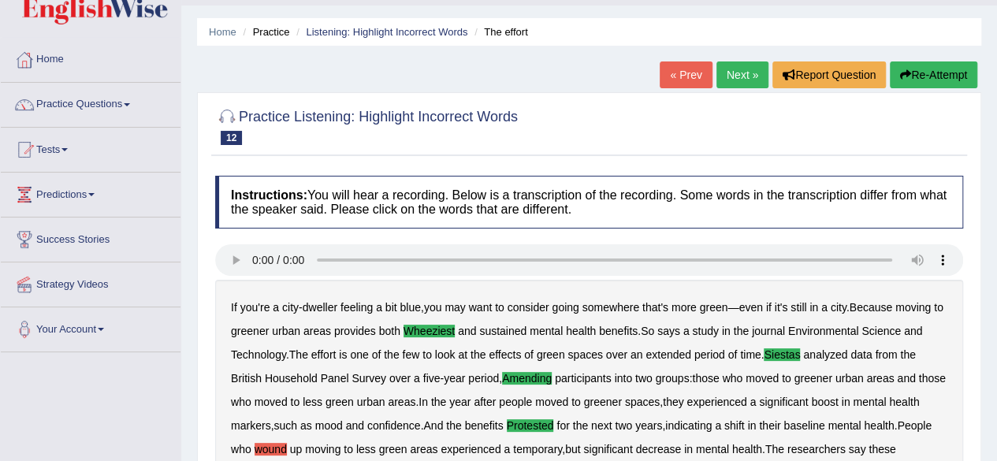
click at [739, 77] on link "Next »" at bounding box center [742, 74] width 52 height 27
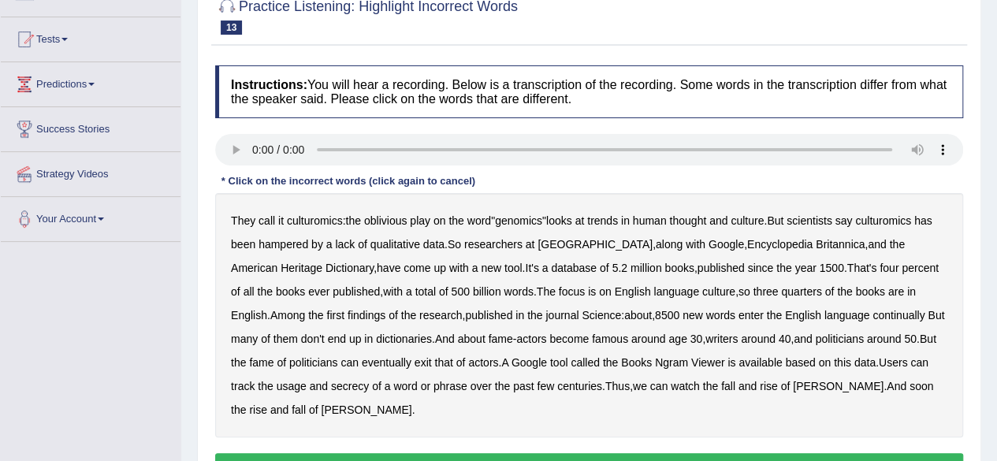
scroll to position [166, 0]
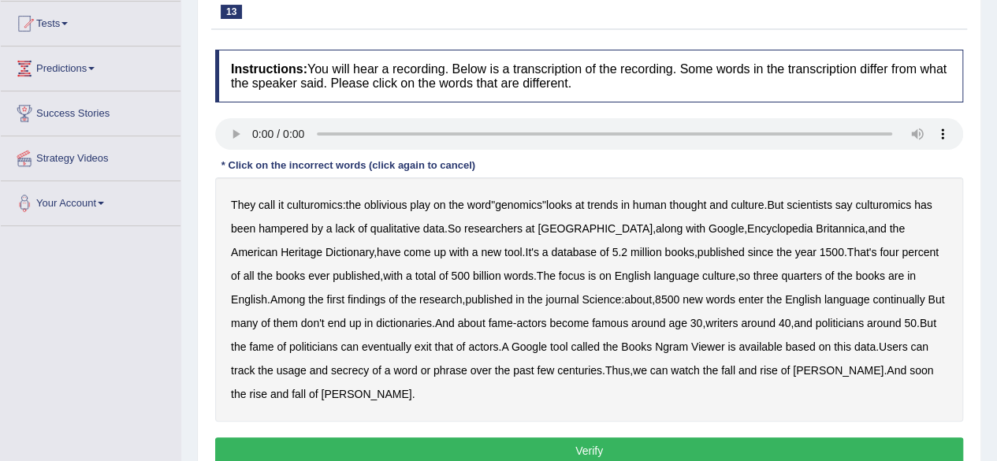
click at [872, 299] on b "continually" at bounding box center [898, 299] width 52 height 13
click at [414, 344] on b "exit" at bounding box center [422, 346] width 17 height 13
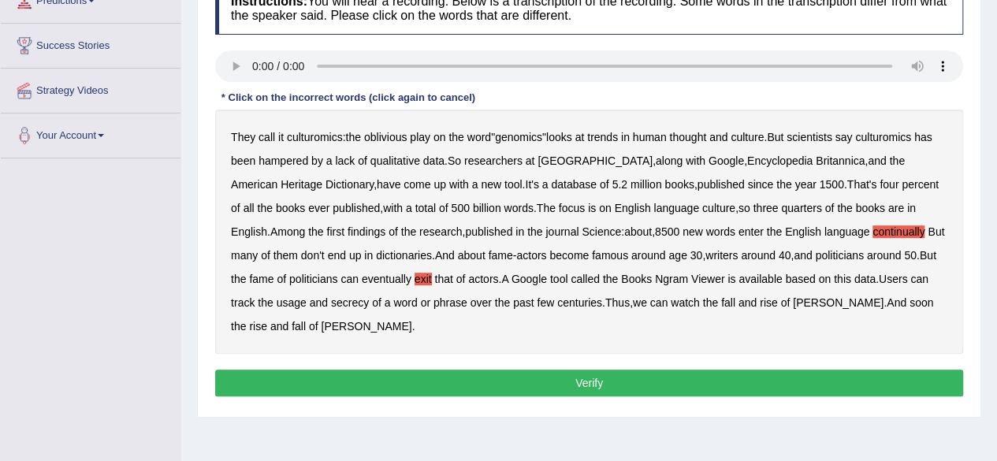
scroll to position [235, 0]
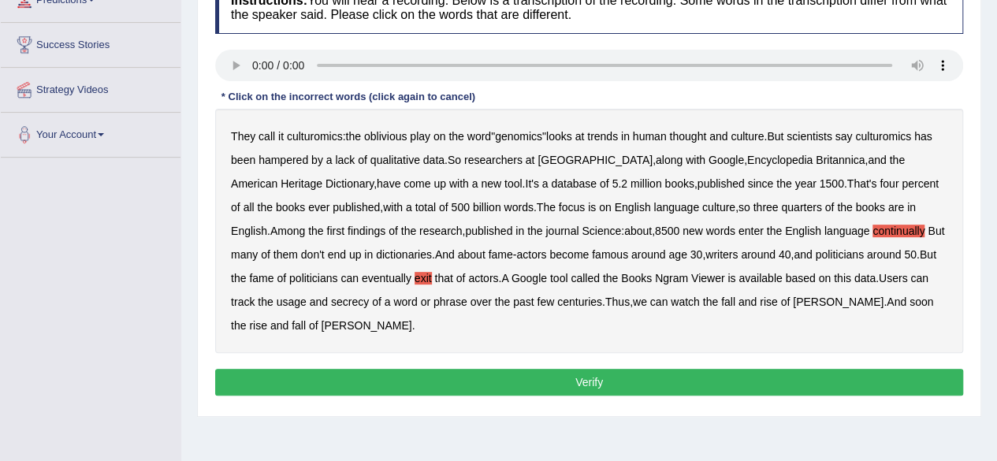
click at [466, 377] on button "Verify" at bounding box center [589, 382] width 748 height 27
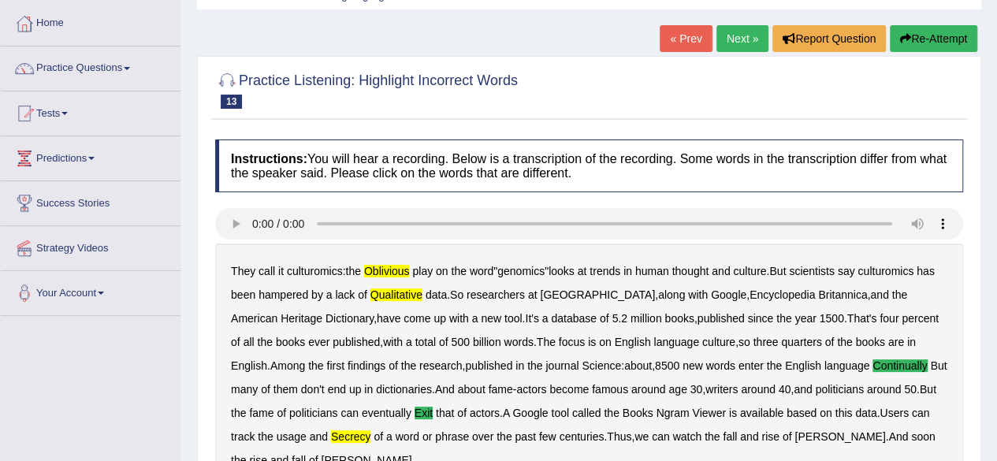
scroll to position [76, 0]
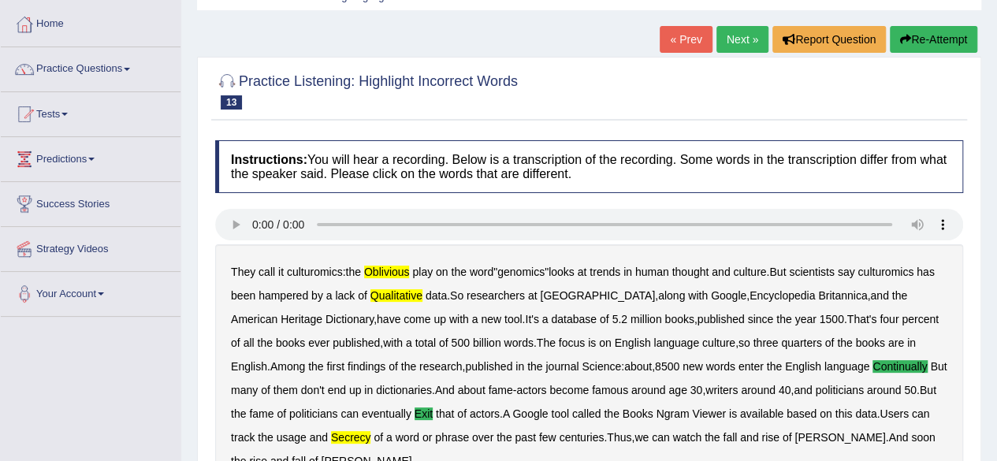
click at [737, 39] on link "Next »" at bounding box center [742, 39] width 52 height 27
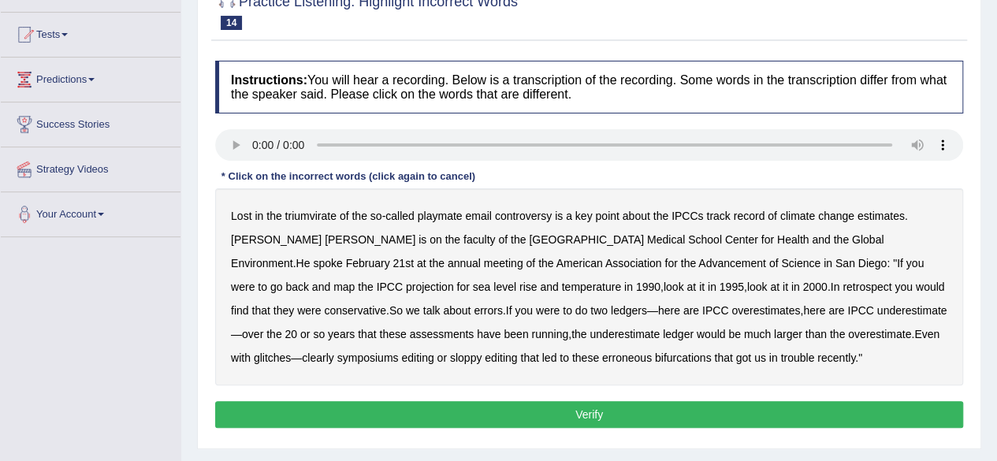
scroll to position [158, 0]
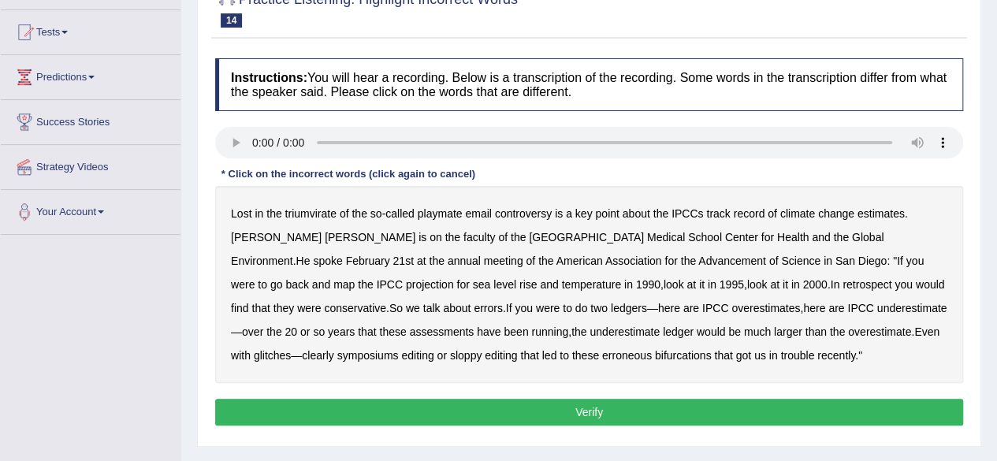
click at [474, 309] on b "errors" at bounding box center [488, 308] width 29 height 13
click at [774, 332] on b "larger" at bounding box center [788, 331] width 28 height 13
click at [669, 408] on button "Verify" at bounding box center [589, 412] width 748 height 27
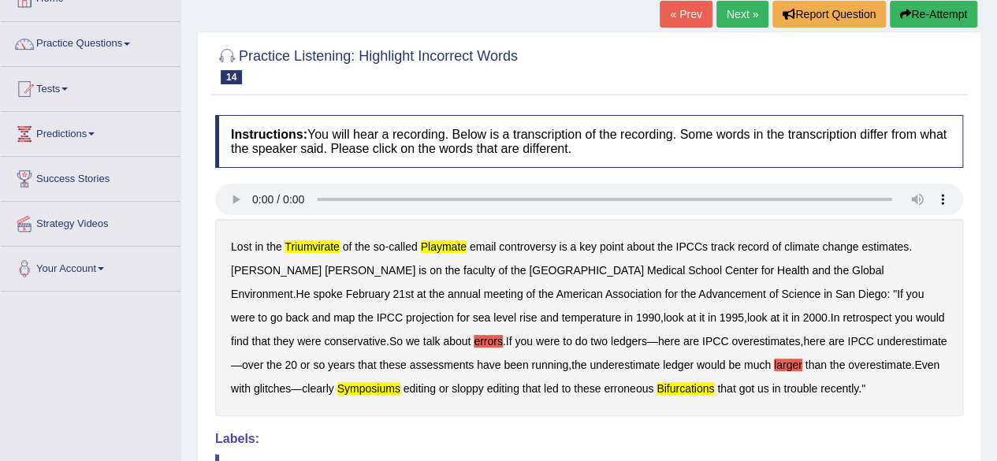
scroll to position [99, 0]
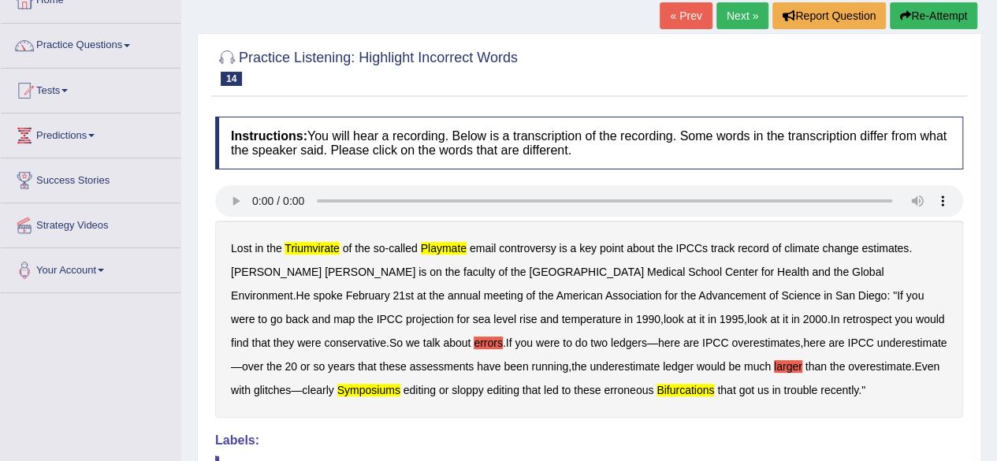
click at [430, 250] on b "playmate" at bounding box center [444, 248] width 46 height 13
click at [312, 249] on b "triumvirate" at bounding box center [311, 248] width 55 height 13
click at [474, 346] on b "errors" at bounding box center [488, 342] width 29 height 13
click at [774, 368] on b "larger" at bounding box center [788, 366] width 28 height 13
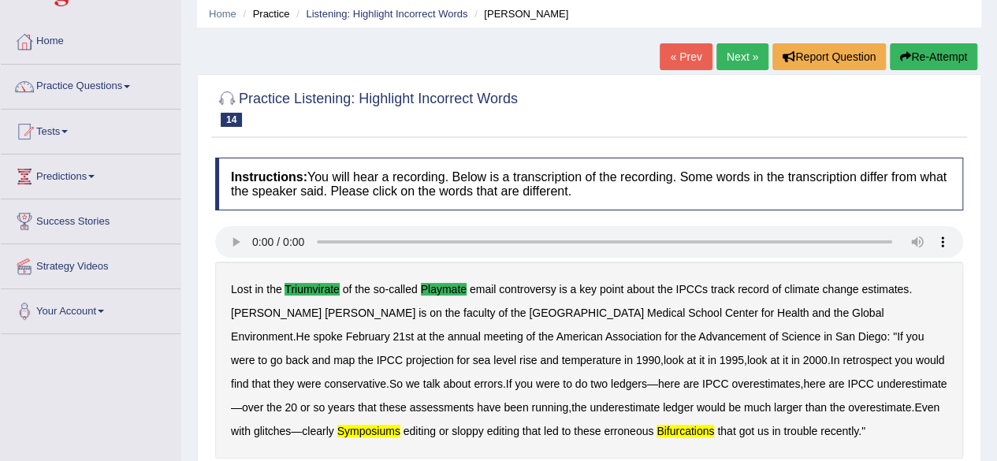
scroll to position [55, 0]
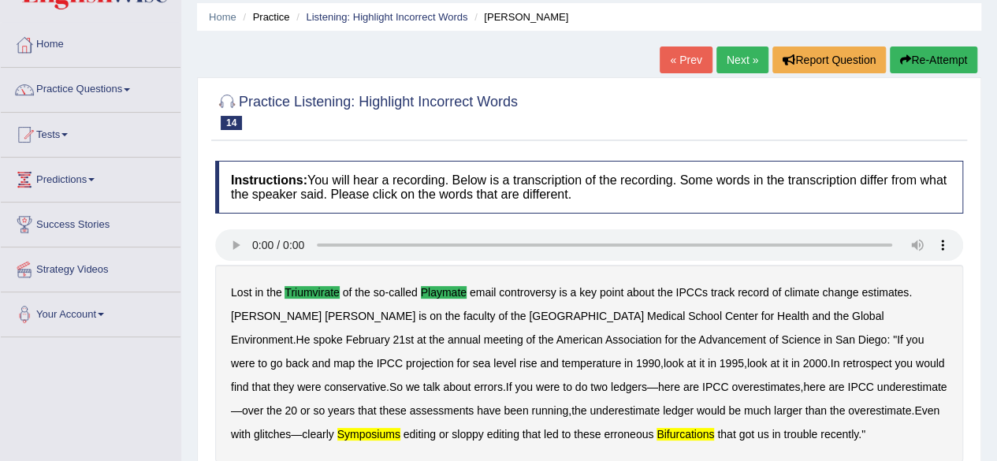
click at [745, 61] on link "Next »" at bounding box center [742, 59] width 52 height 27
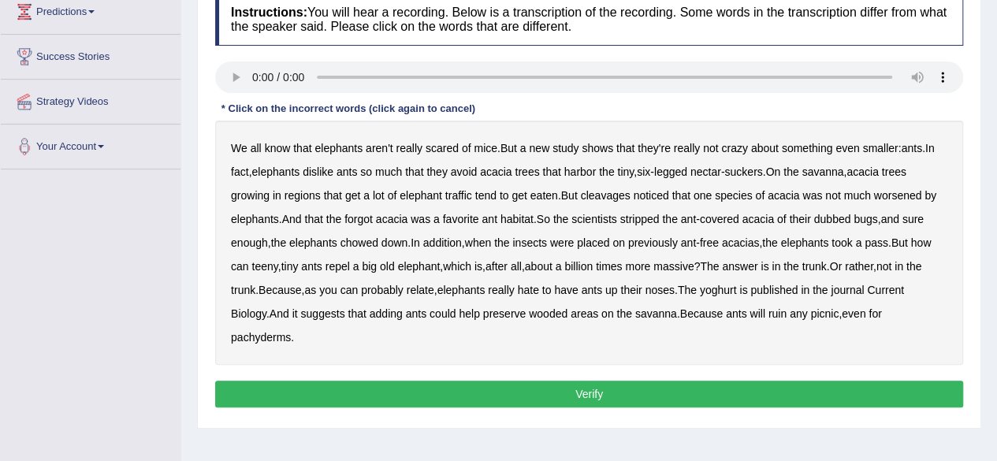
scroll to position [224, 0]
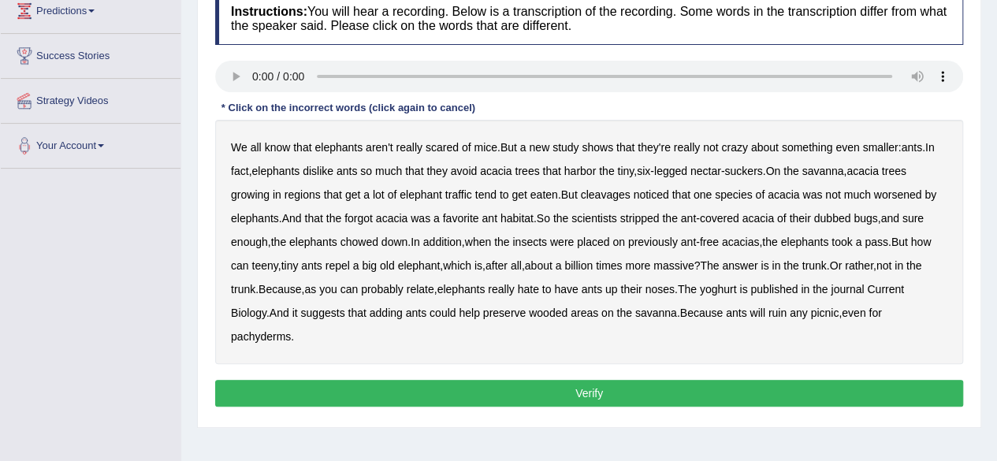
click at [424, 195] on b "elephant" at bounding box center [420, 194] width 43 height 13
click at [898, 193] on b "worsened" at bounding box center [898, 194] width 48 height 13
click at [520, 218] on b "habitat" at bounding box center [516, 218] width 33 height 13
click at [726, 283] on b "yoghurt" at bounding box center [718, 289] width 37 height 13
click at [636, 394] on button "Verify" at bounding box center [589, 393] width 748 height 27
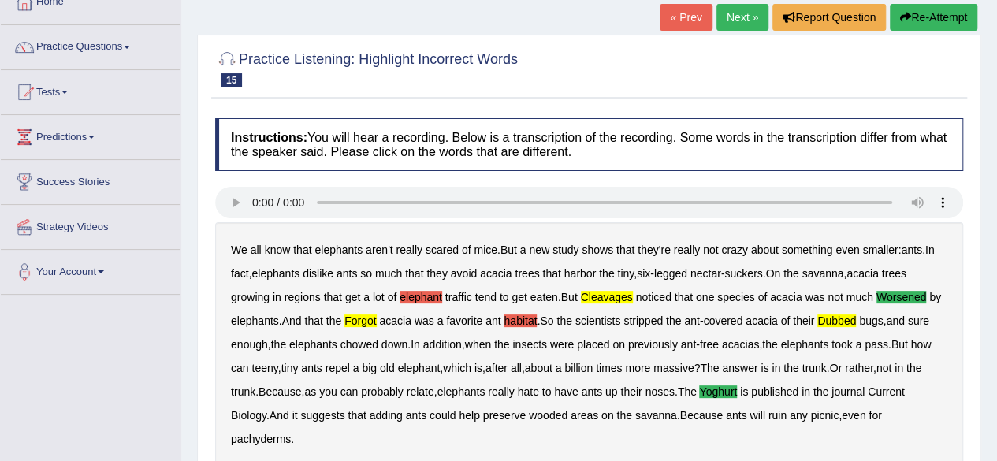
scroll to position [71, 0]
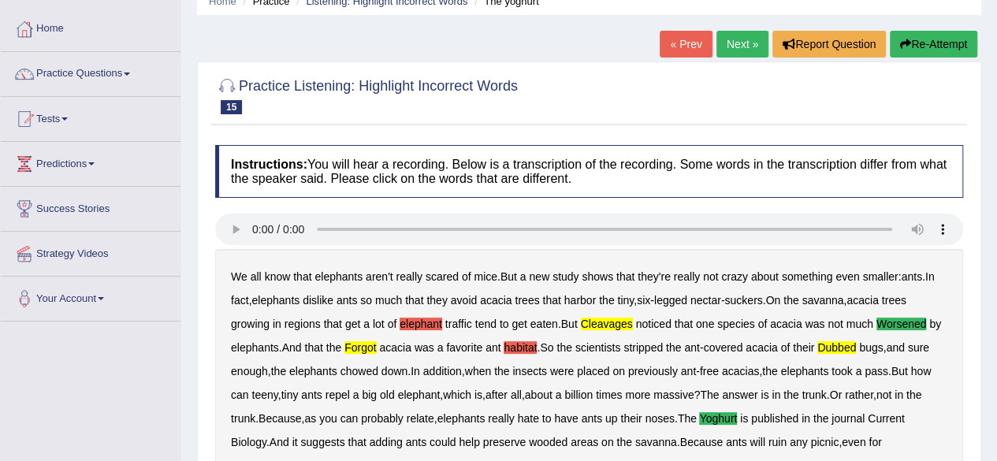
click at [736, 48] on link "Next »" at bounding box center [742, 44] width 52 height 27
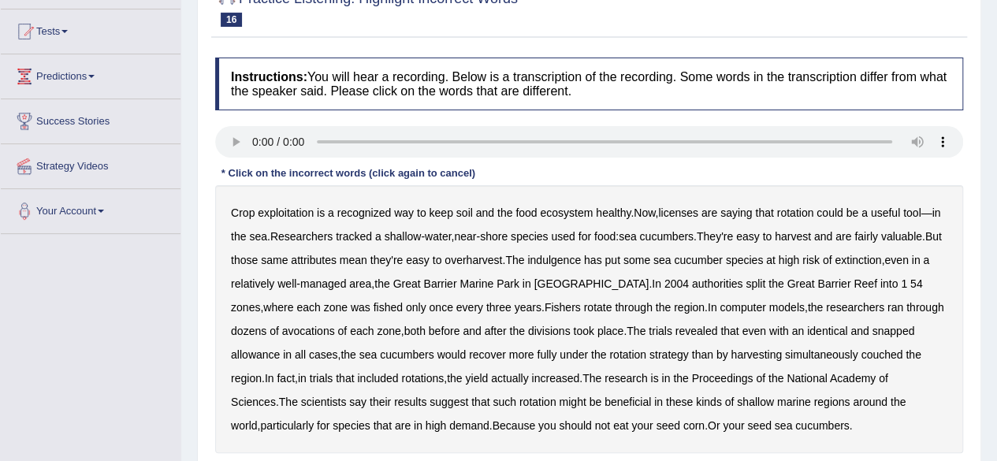
scroll to position [176, 0]
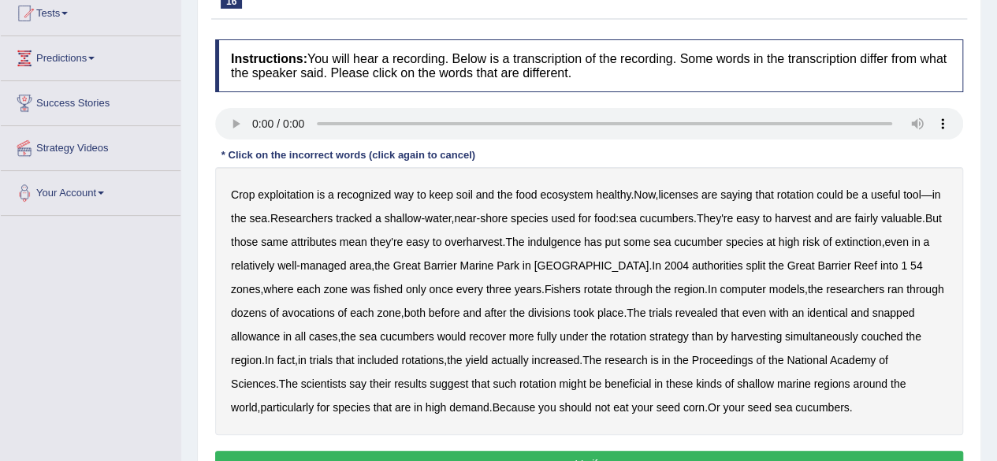
click at [686, 195] on b "licenses" at bounding box center [678, 194] width 40 height 13
click at [581, 245] on b "indulgence" at bounding box center [554, 242] width 54 height 13
click at [901, 262] on b "1" at bounding box center [904, 265] width 6 height 13
click at [871, 314] on b "snapped" at bounding box center [892, 312] width 43 height 13
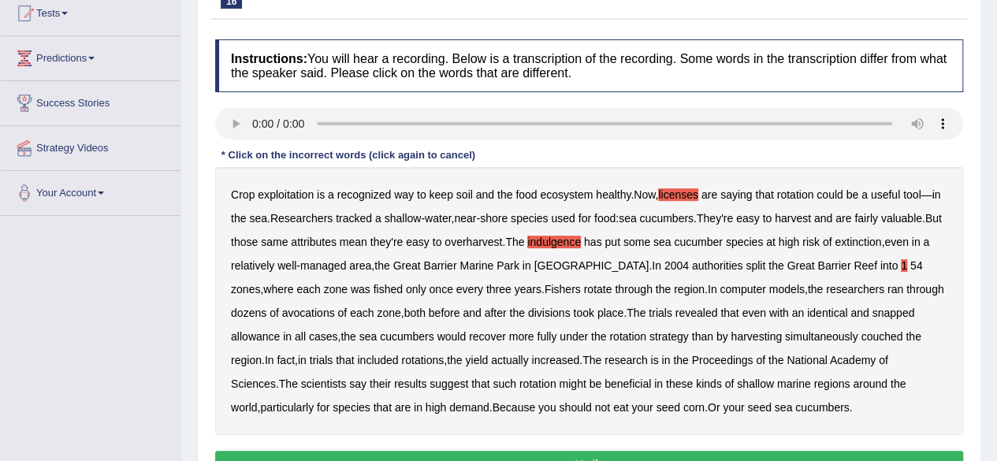
click at [871, 310] on b "snapped" at bounding box center [892, 312] width 43 height 13
click at [860, 337] on b "couched" at bounding box center [881, 336] width 42 height 13
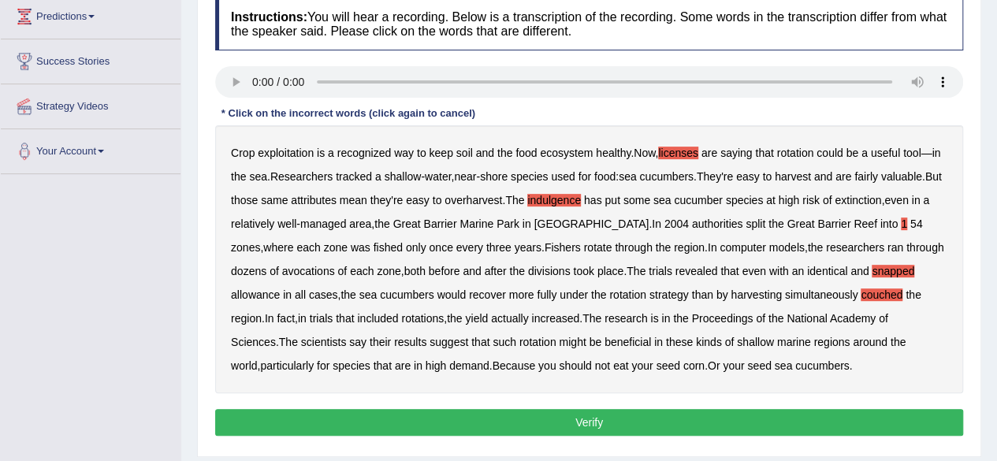
scroll to position [219, 0]
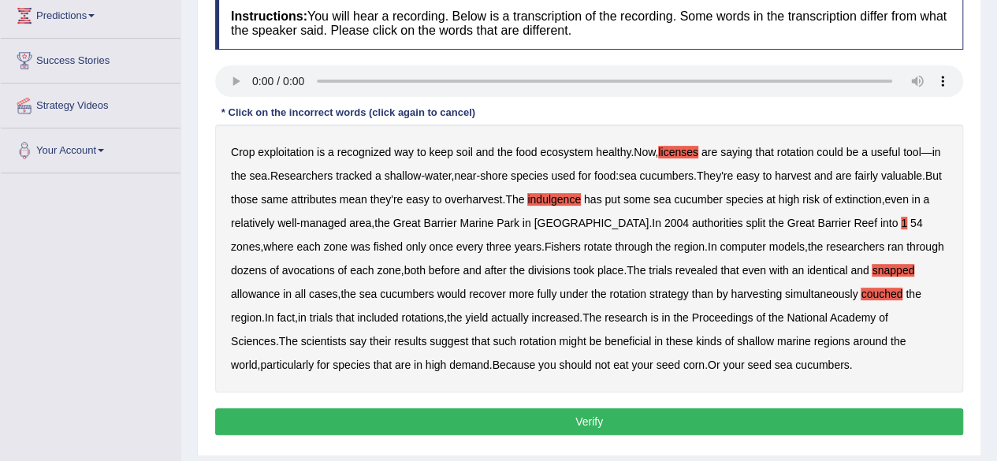
click at [656, 422] on button "Verify" at bounding box center [589, 421] width 748 height 27
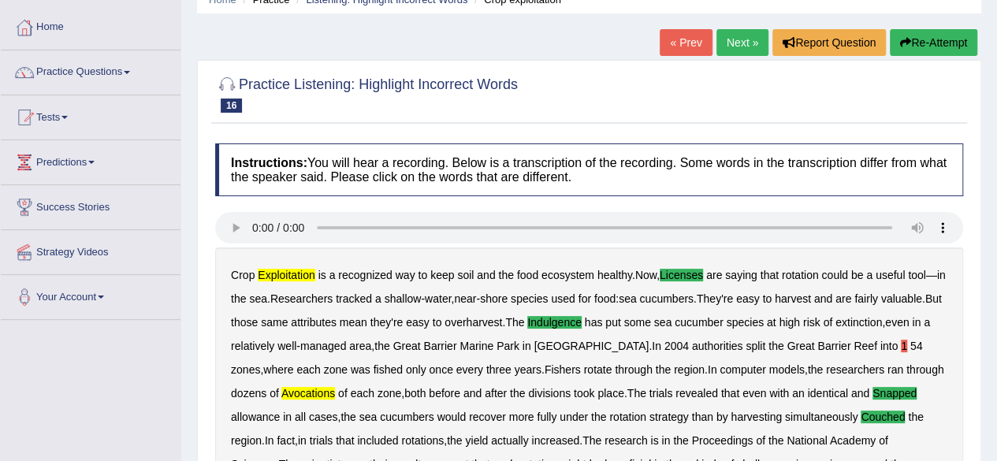
scroll to position [0, 0]
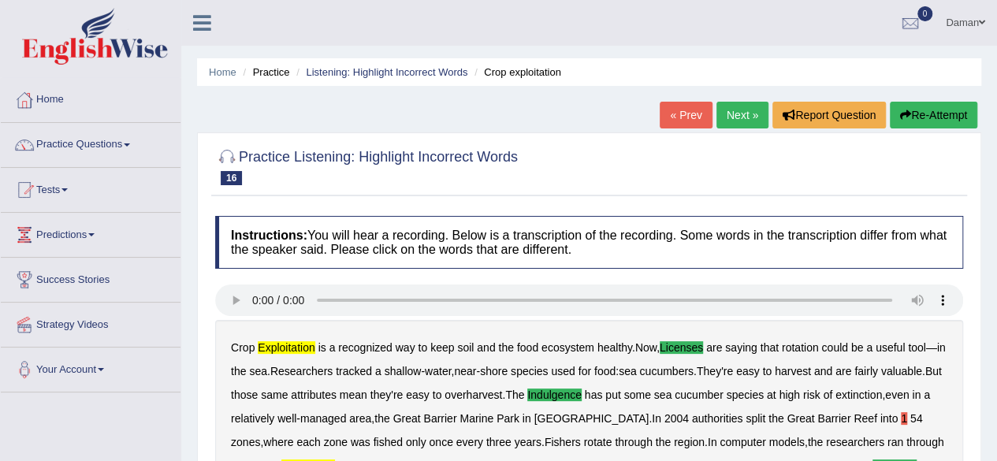
click at [741, 113] on link "Next »" at bounding box center [742, 115] width 52 height 27
click at [723, 108] on link "Next »" at bounding box center [742, 115] width 52 height 27
click at [739, 115] on link "Next »" at bounding box center [742, 115] width 52 height 27
click at [731, 116] on link "Next »" at bounding box center [742, 115] width 52 height 27
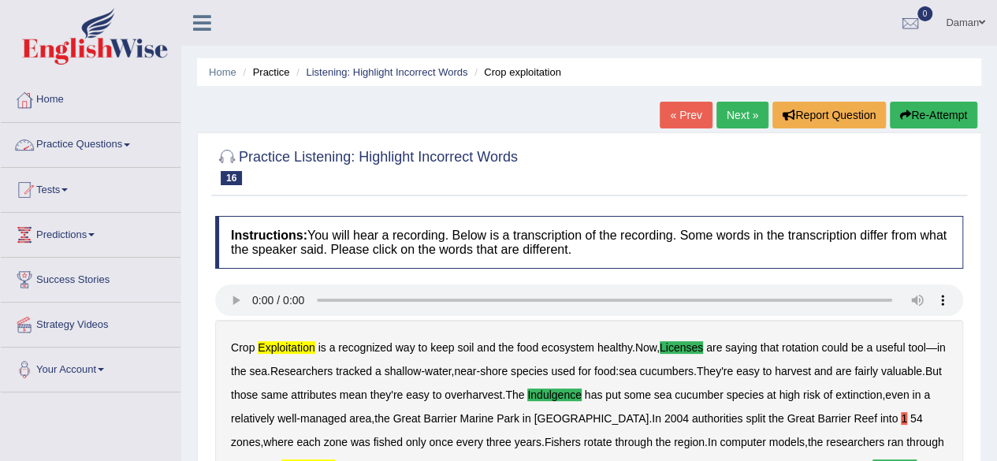
click at [106, 142] on link "Practice Questions" at bounding box center [91, 142] width 180 height 39
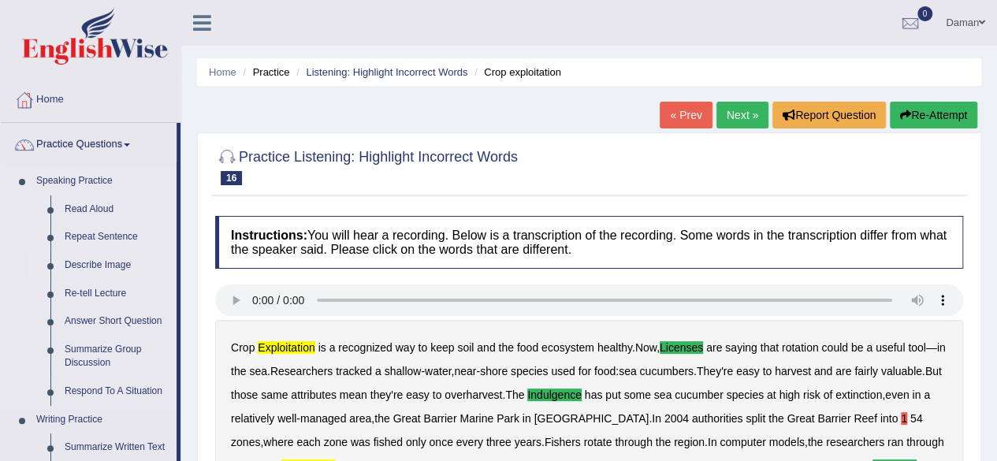
click at [99, 266] on link "Describe Image" at bounding box center [117, 265] width 119 height 28
click at [99, 267] on link "Describe Image" at bounding box center [117, 265] width 119 height 28
click at [98, 266] on link "Describe Image" at bounding box center [117, 265] width 119 height 28
click at [110, 265] on link "Describe Image" at bounding box center [117, 265] width 119 height 28
